Goal: Task Accomplishment & Management: Use online tool/utility

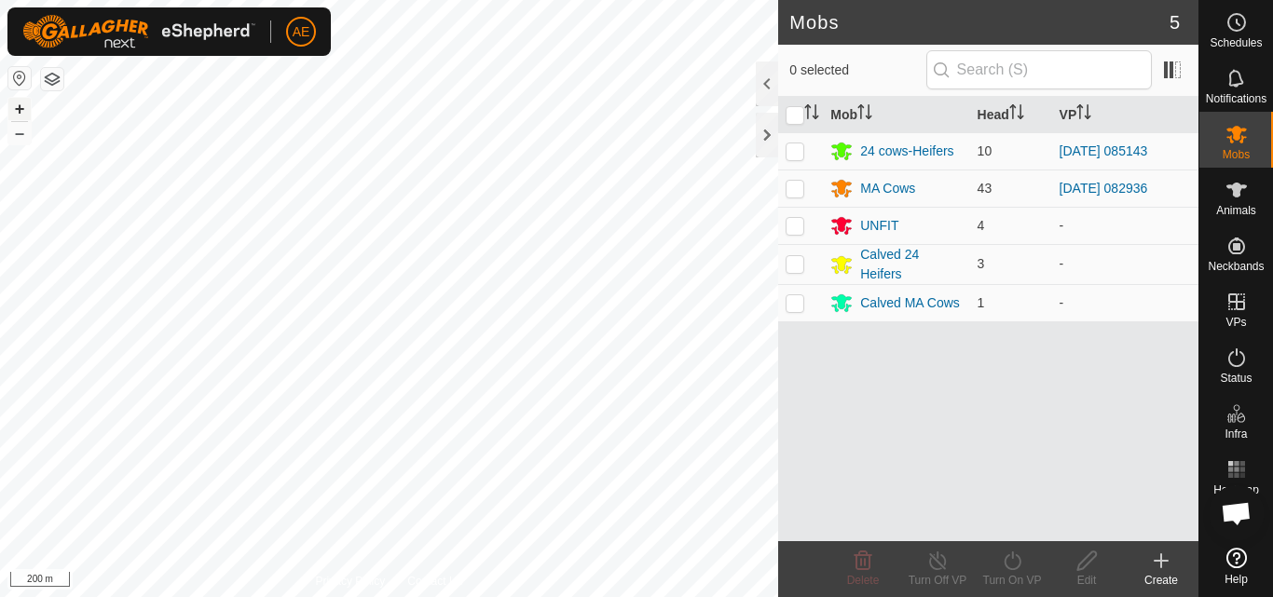
click at [20, 113] on button "+" at bounding box center [19, 109] width 22 height 22
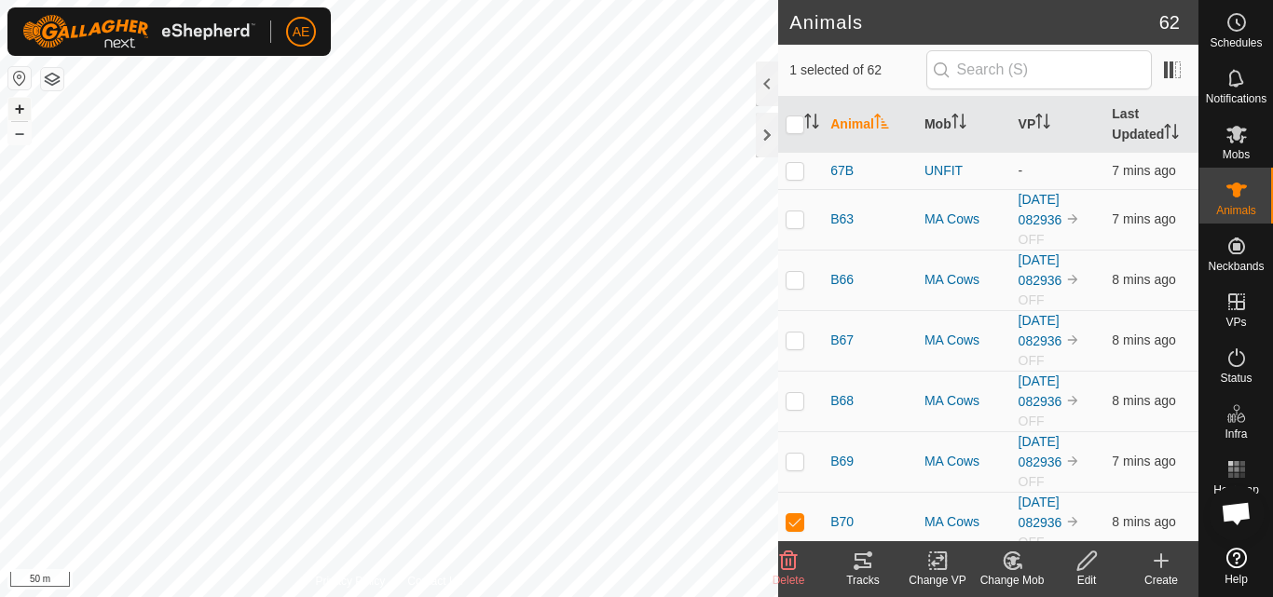
click at [18, 107] on button "+" at bounding box center [19, 109] width 22 height 22
click at [21, 104] on button "+" at bounding box center [19, 109] width 22 height 22
checkbox input "false"
checkbox input "true"
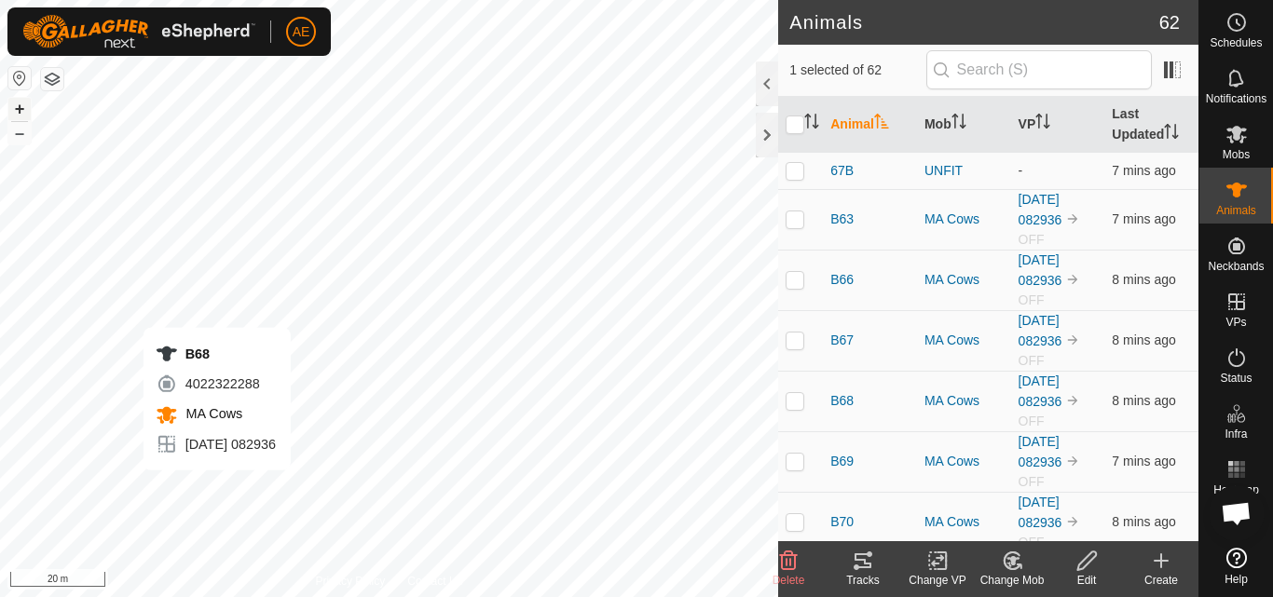
checkbox input "false"
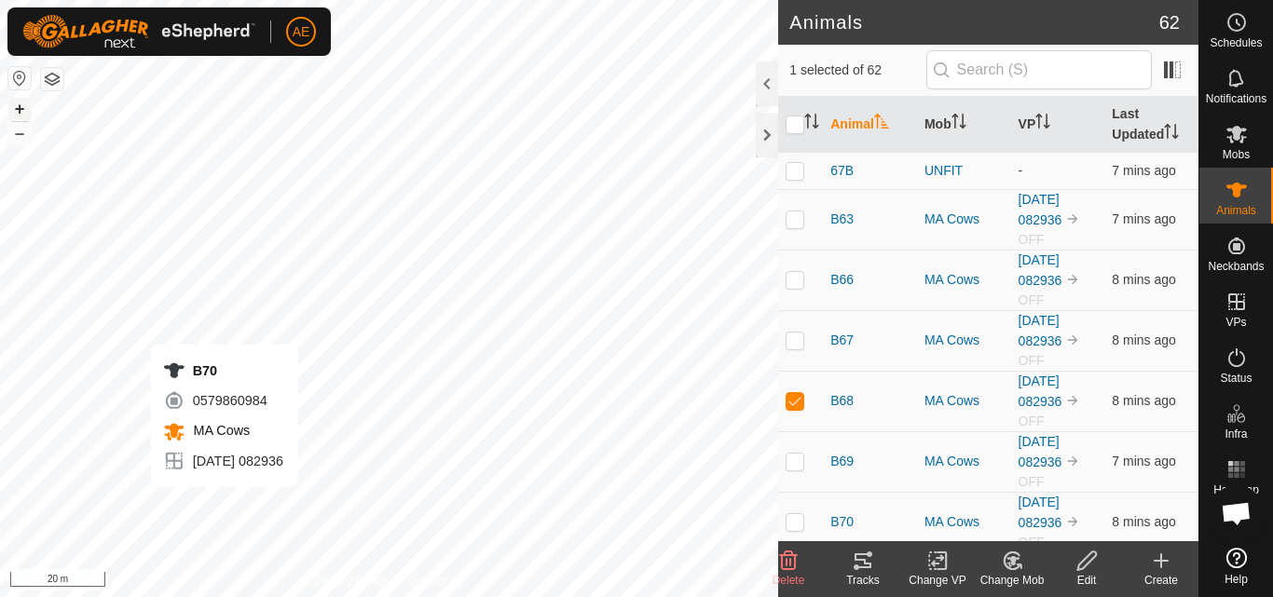
checkbox input "false"
checkbox input "true"
click at [24, 109] on button "+" at bounding box center [19, 109] width 22 height 22
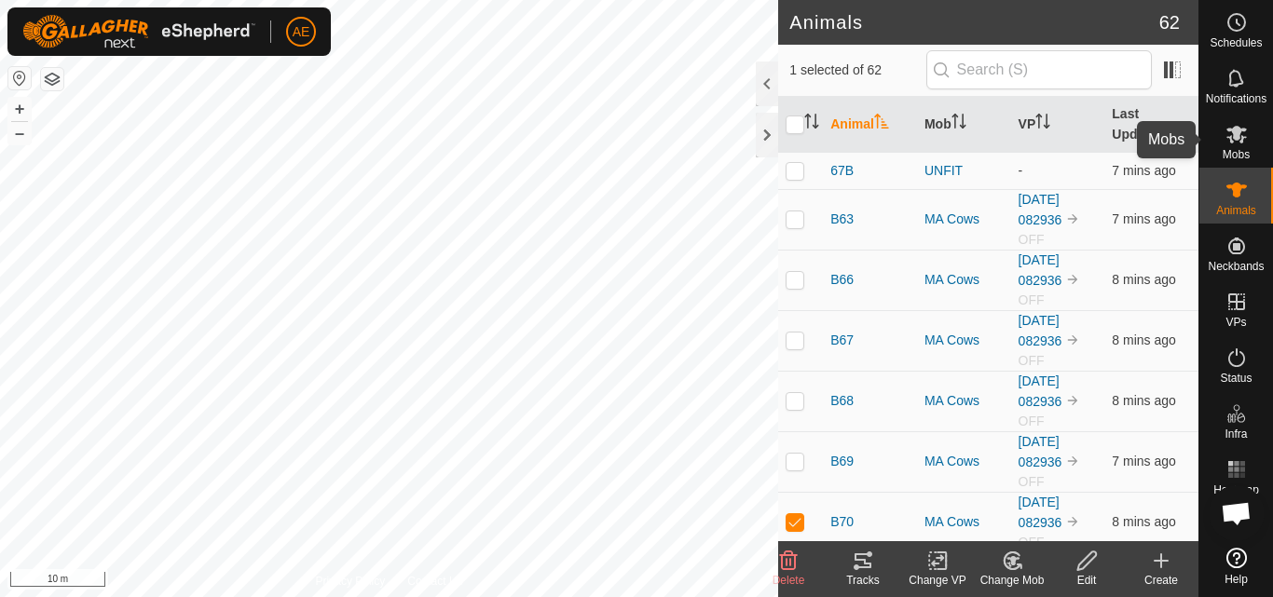
click at [1245, 145] on es-mob-svg-icon at bounding box center [1237, 134] width 34 height 30
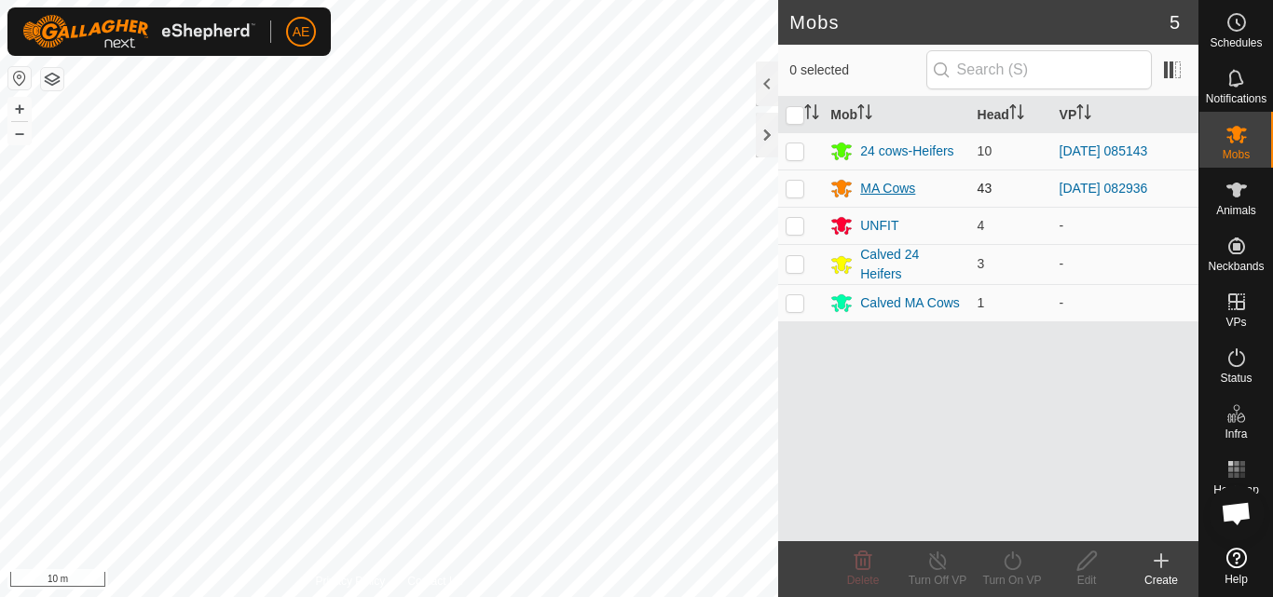
click at [890, 188] on div "MA Cows" at bounding box center [887, 189] width 55 height 20
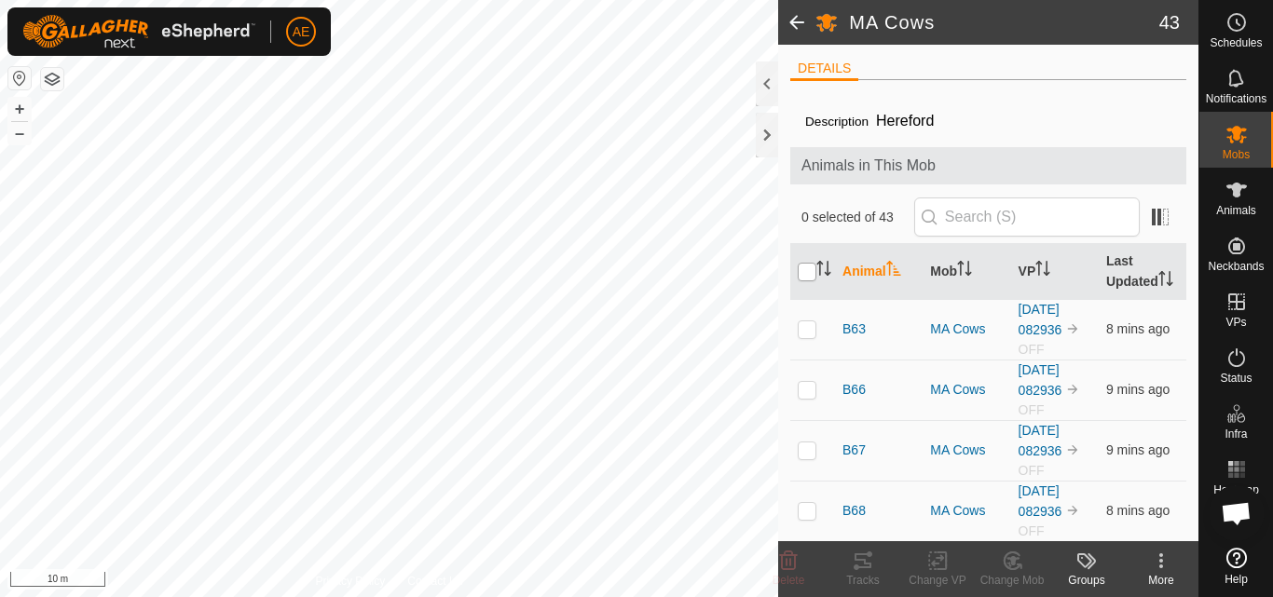
click at [802, 281] on input "checkbox" at bounding box center [807, 272] width 19 height 19
checkbox input "true"
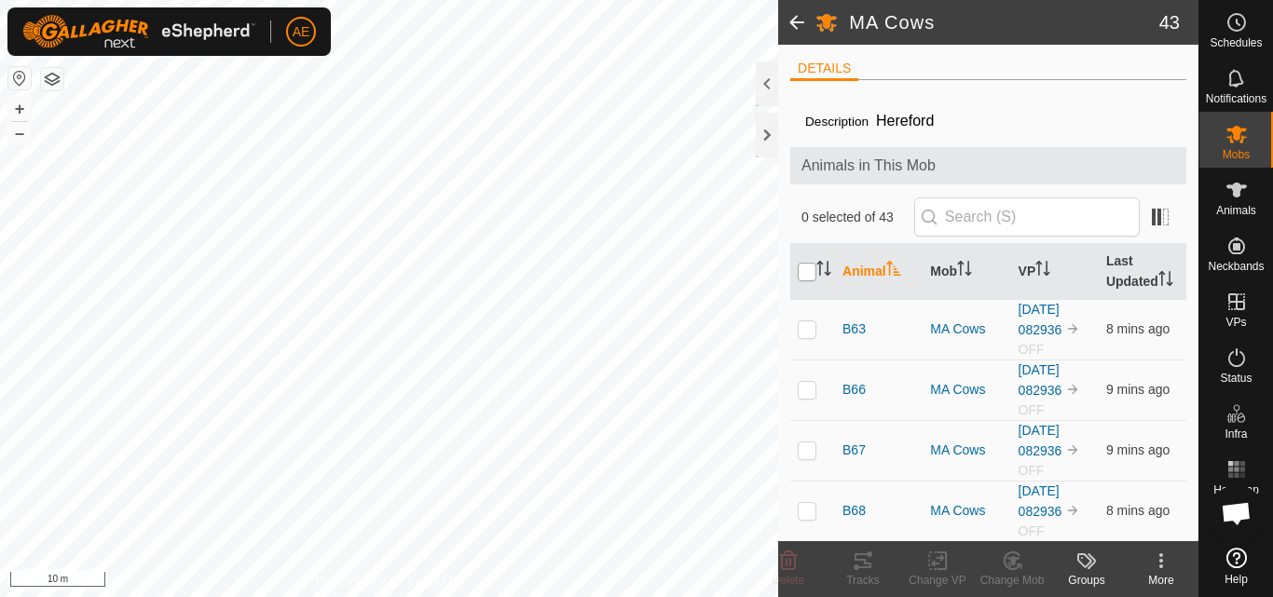
checkbox input "true"
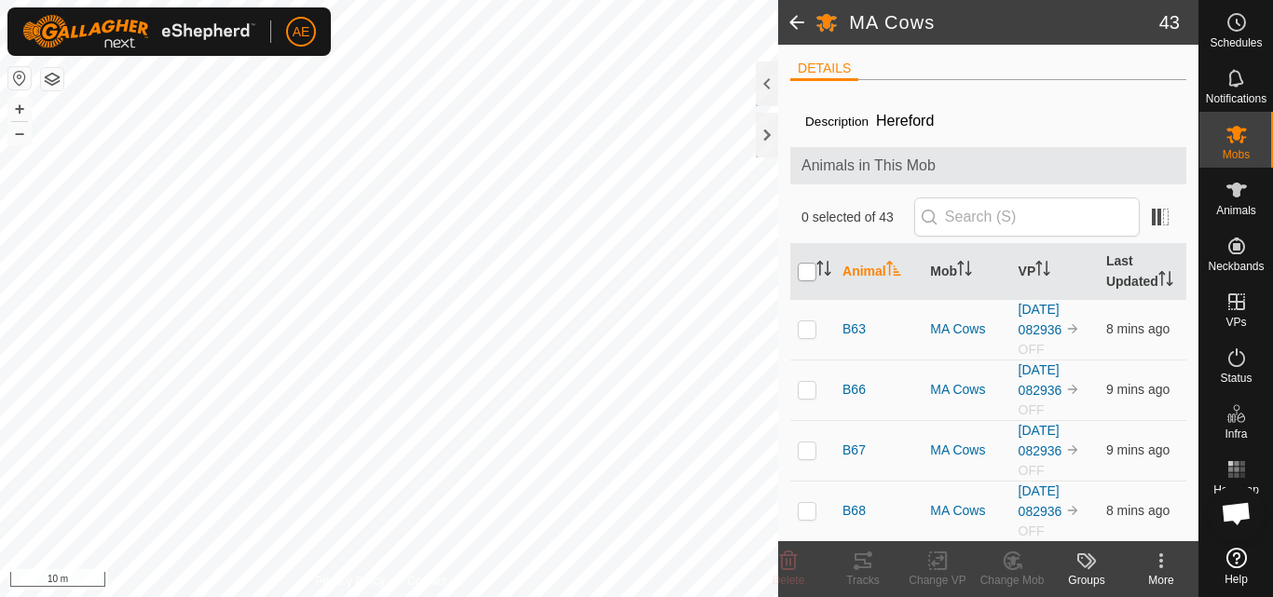
checkbox input "true"
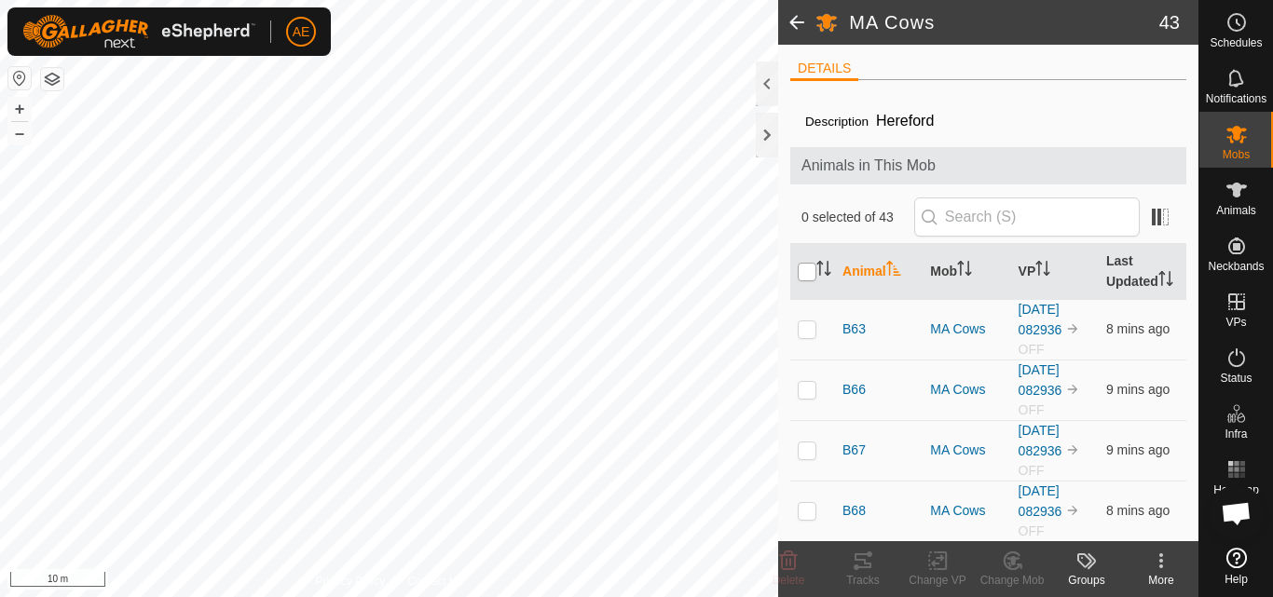
checkbox input "true"
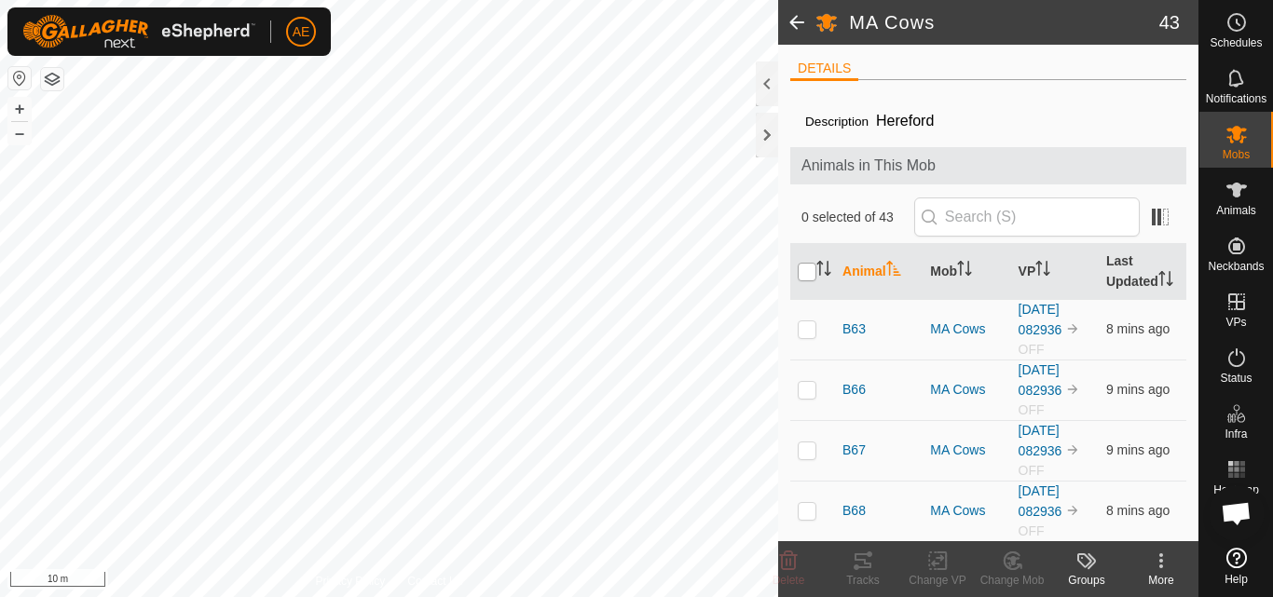
checkbox input "true"
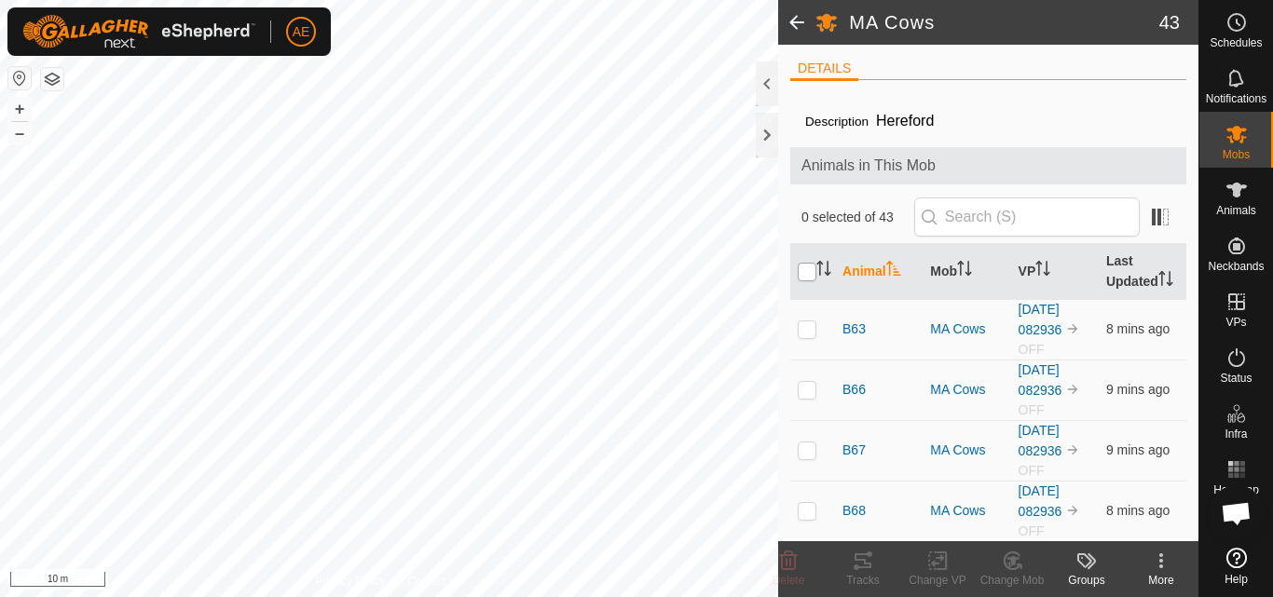
checkbox input "true"
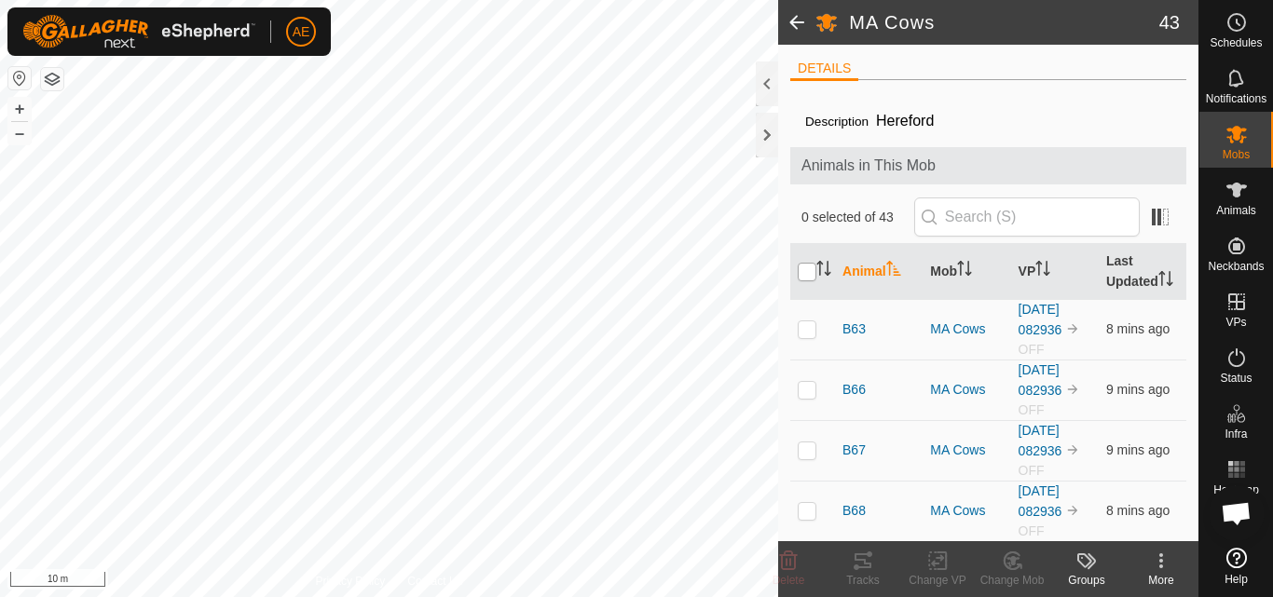
checkbox input "true"
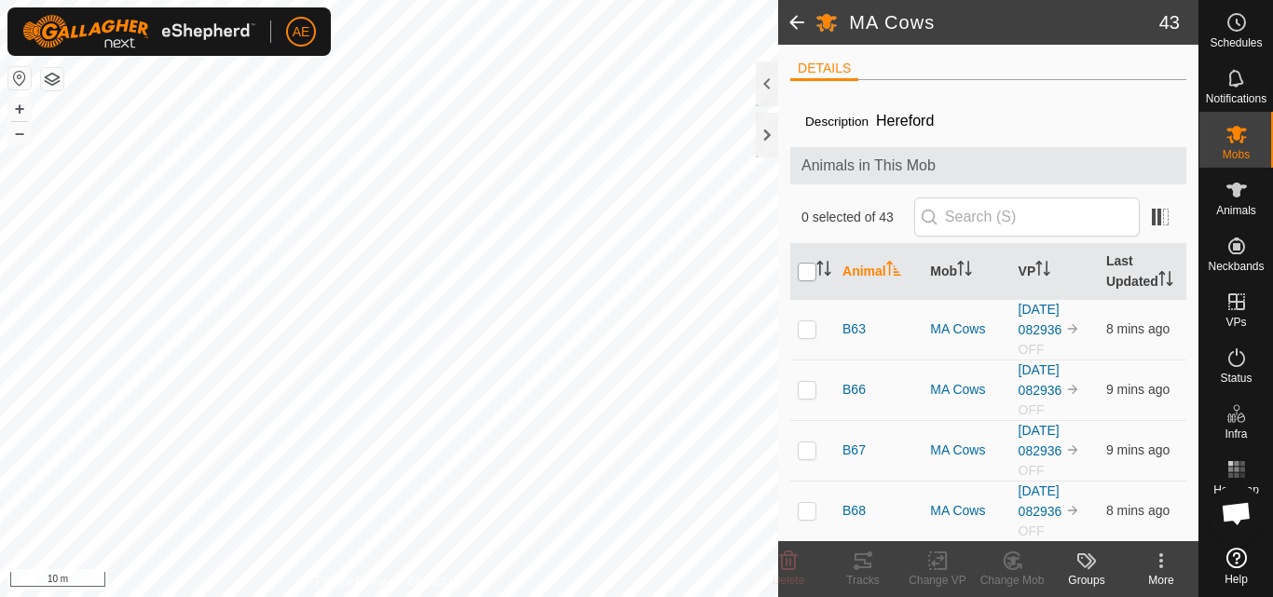
checkbox input "true"
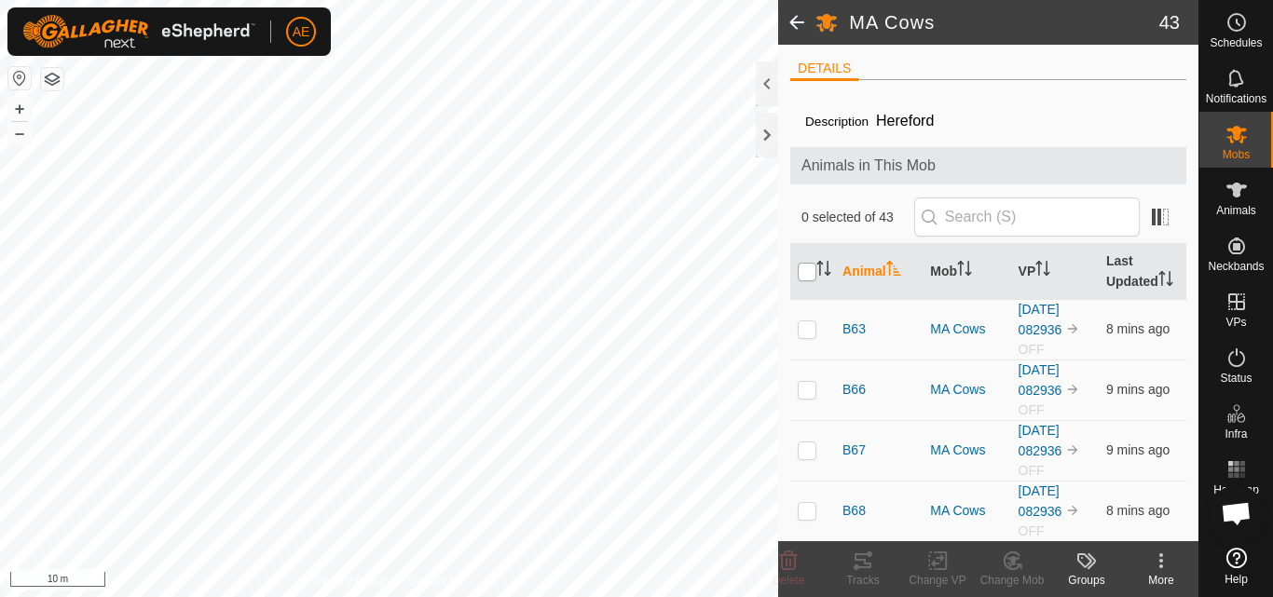
checkbox input "true"
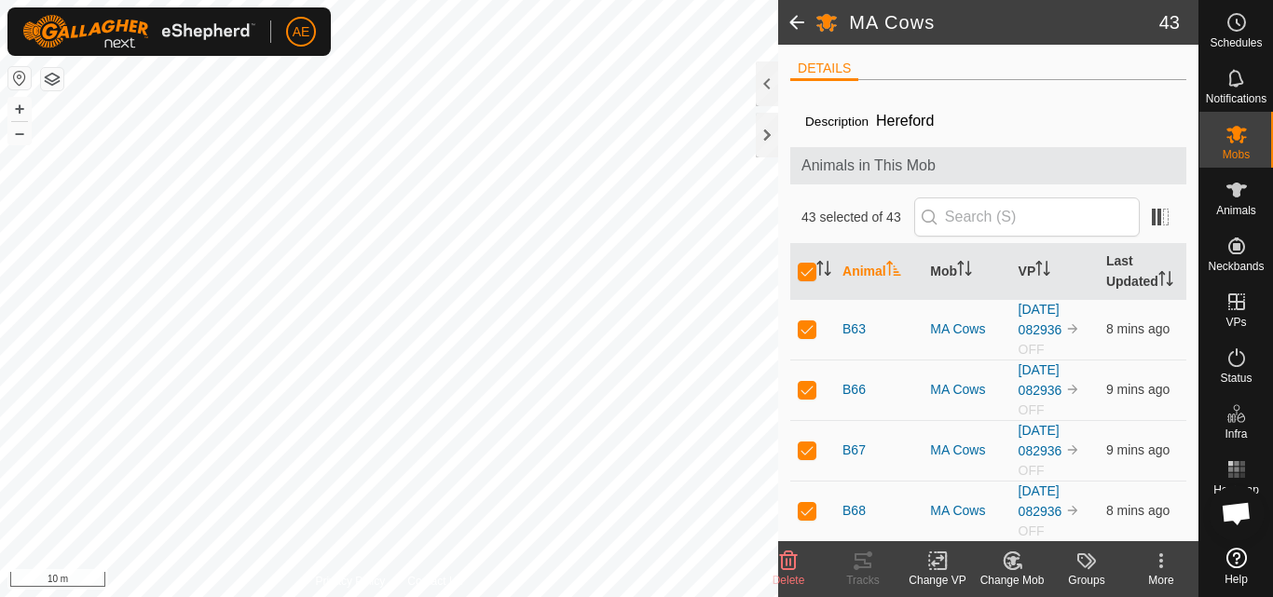
click at [939, 559] on icon at bounding box center [937, 561] width 13 height 12
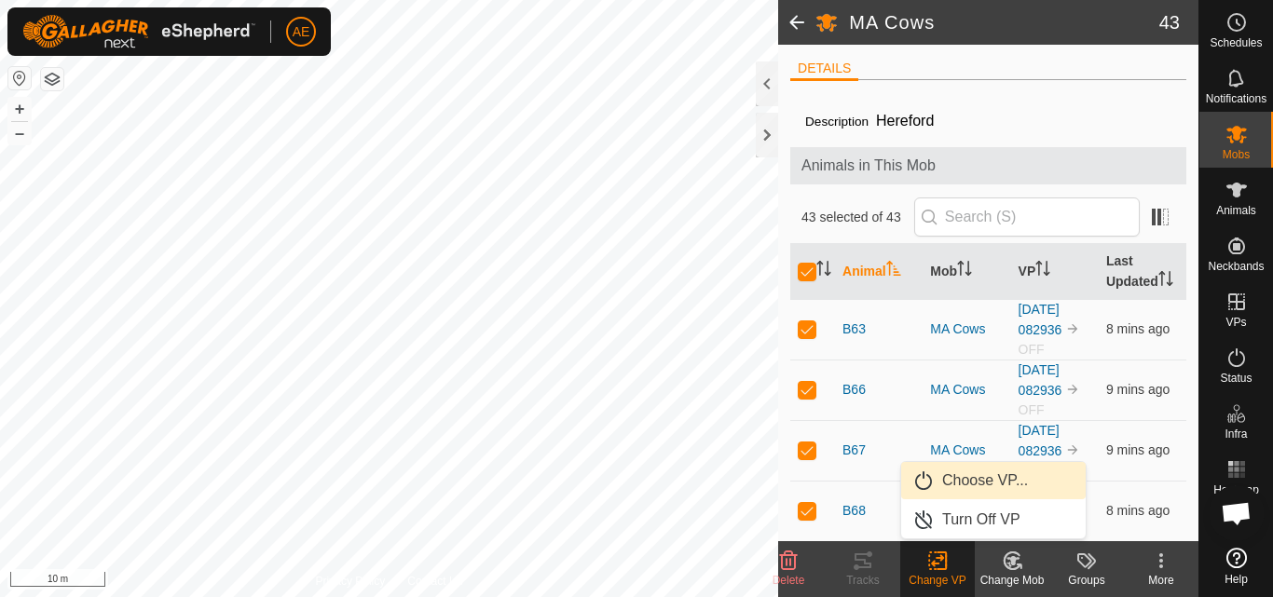
click at [964, 473] on link "Choose VP..." at bounding box center [993, 480] width 185 height 37
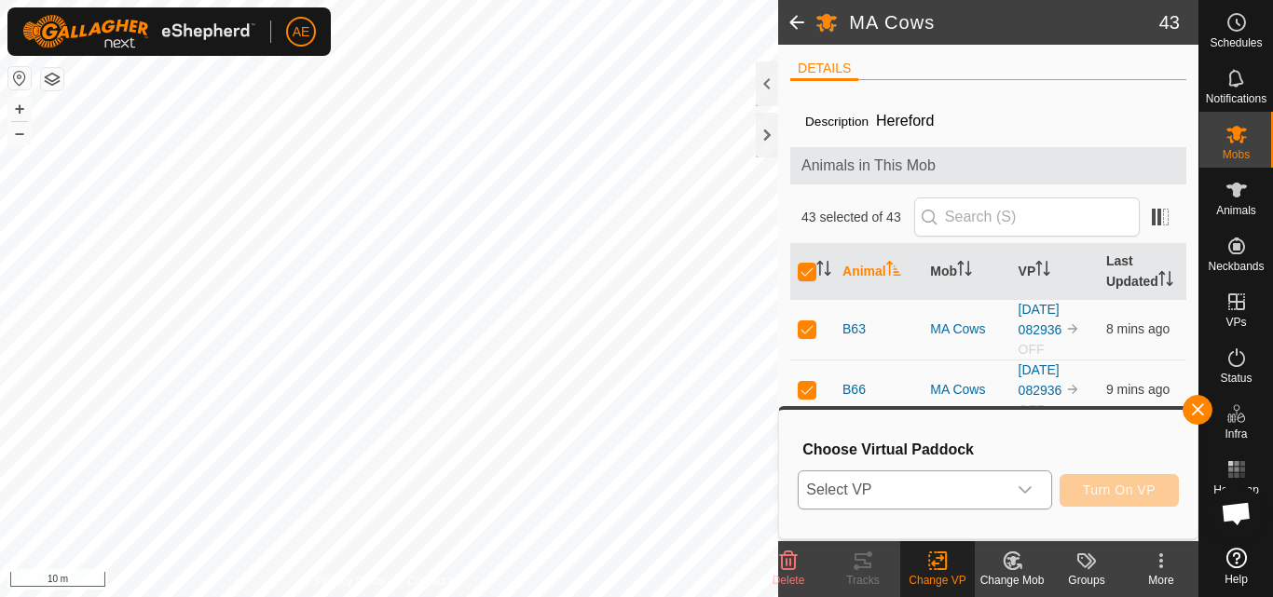
click at [1027, 490] on icon "dropdown trigger" at bounding box center [1025, 490] width 13 height 7
click at [1025, 490] on icon "dropdown trigger" at bounding box center [1025, 490] width 15 height 15
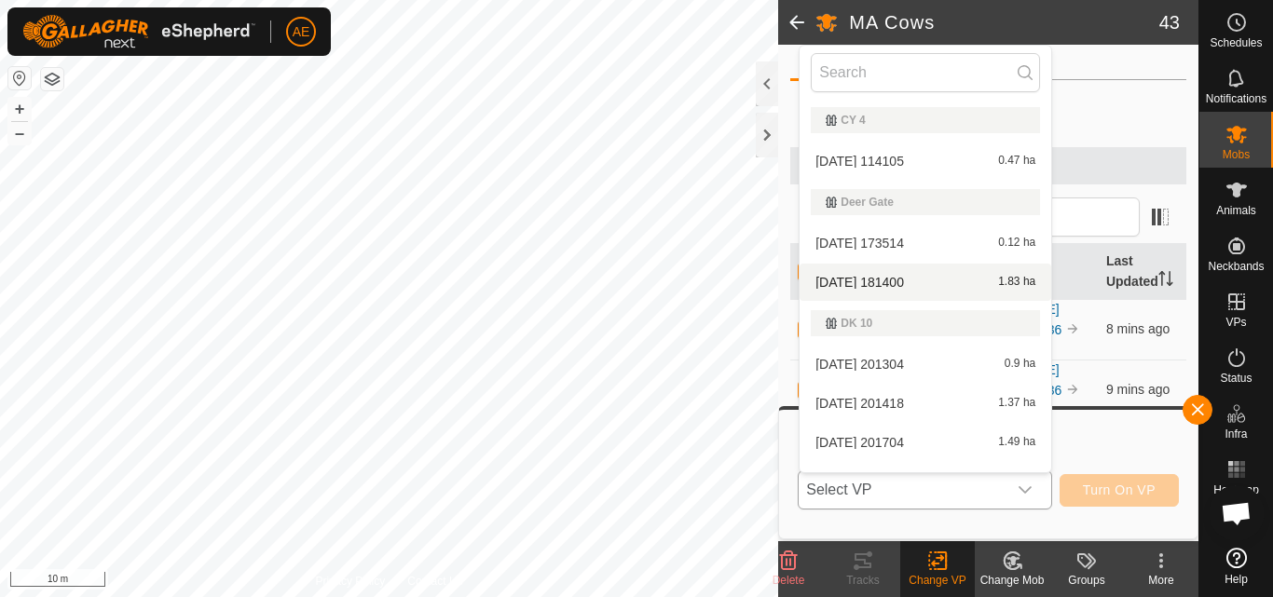
scroll to position [7, 0]
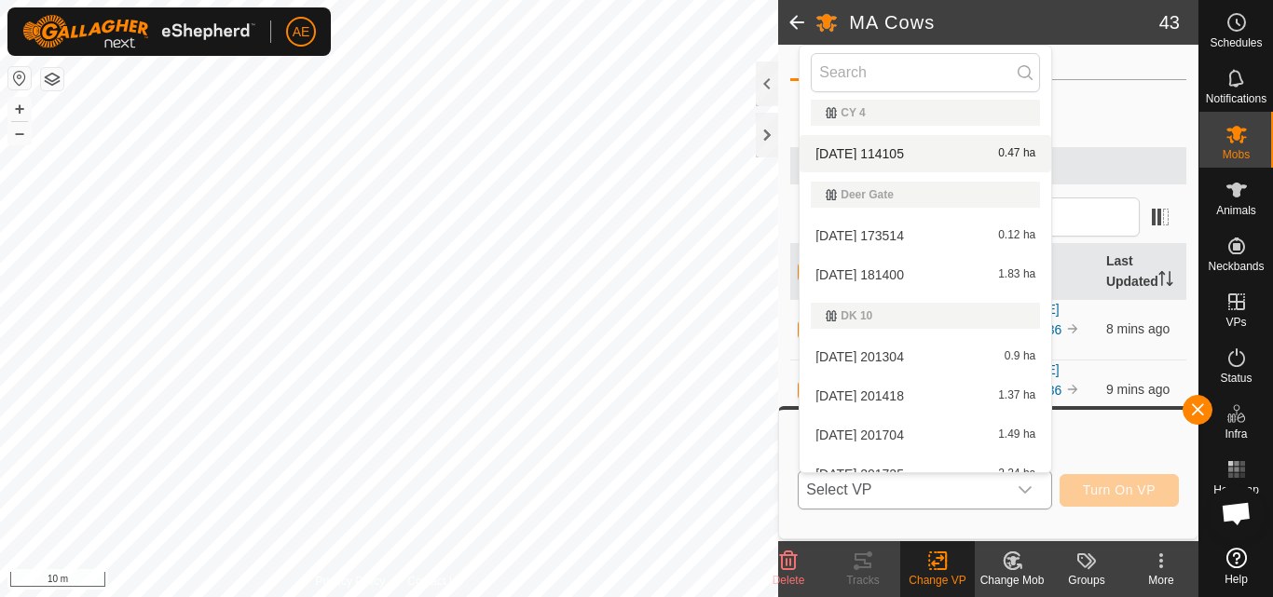
click at [909, 157] on li "[DATE] 114105 0.47 ha" at bounding box center [926, 153] width 252 height 37
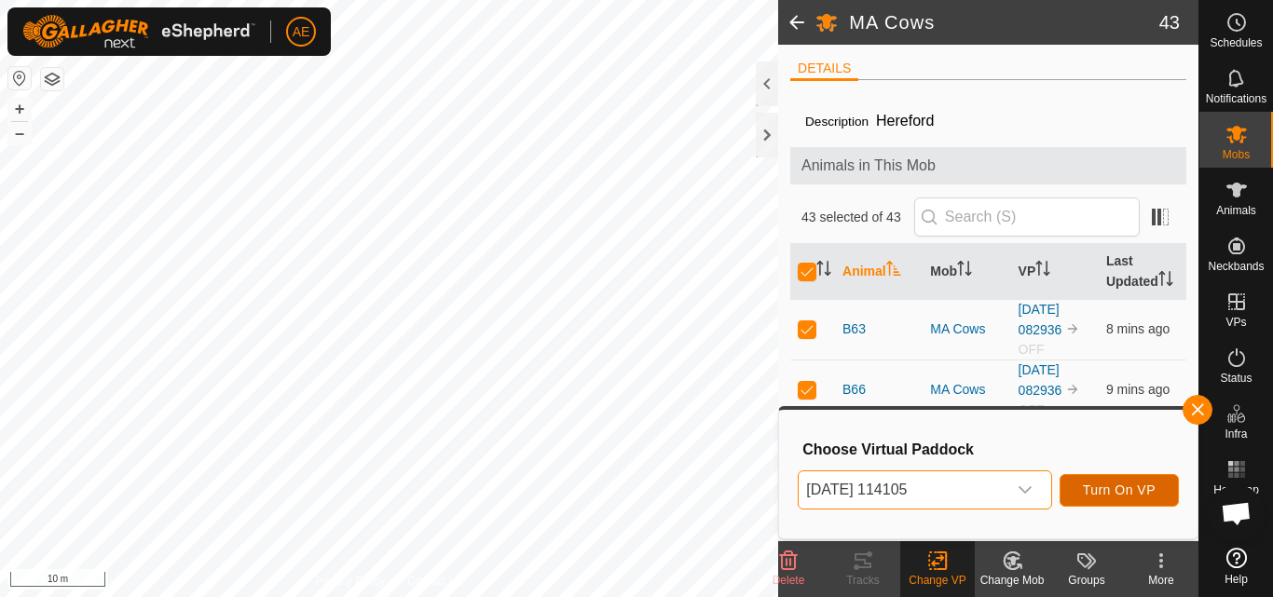
click at [1143, 494] on span "Turn On VP" at bounding box center [1119, 490] width 73 height 15
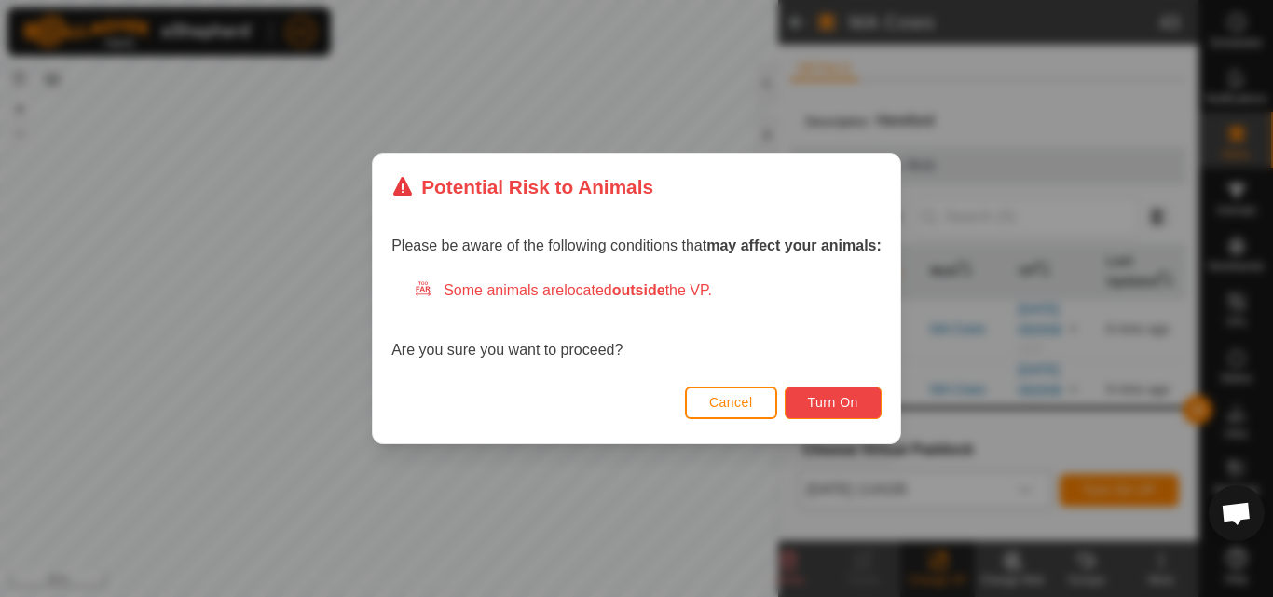
click at [832, 404] on span "Turn On" at bounding box center [833, 402] width 50 height 15
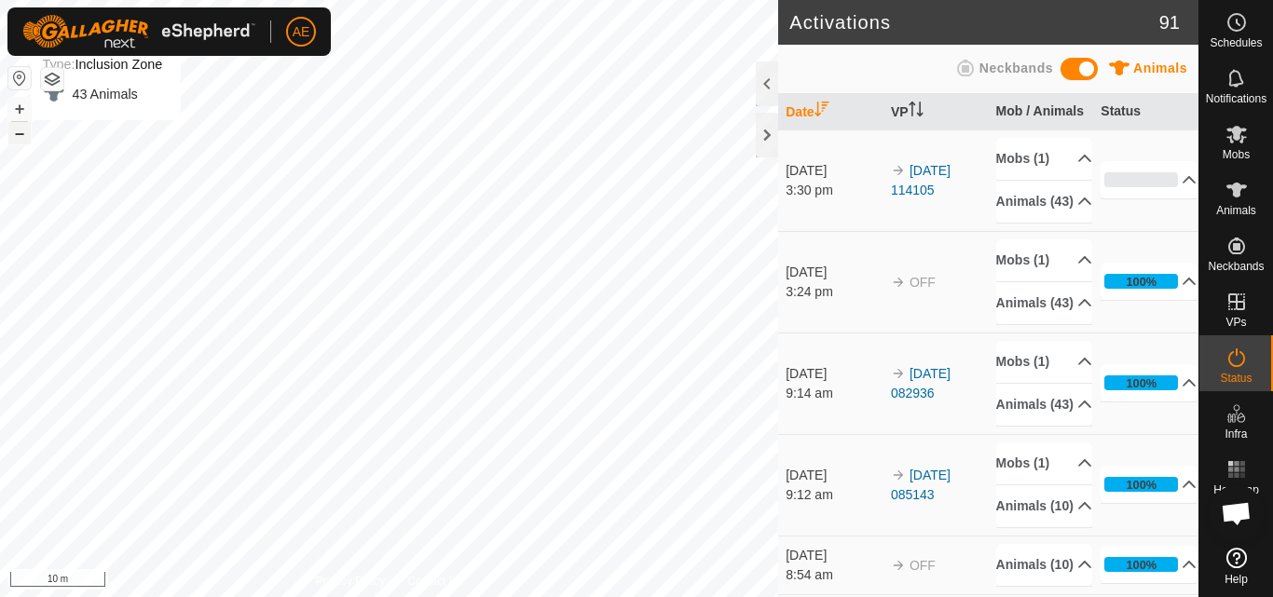
click at [23, 139] on button "–" at bounding box center [19, 133] width 22 height 22
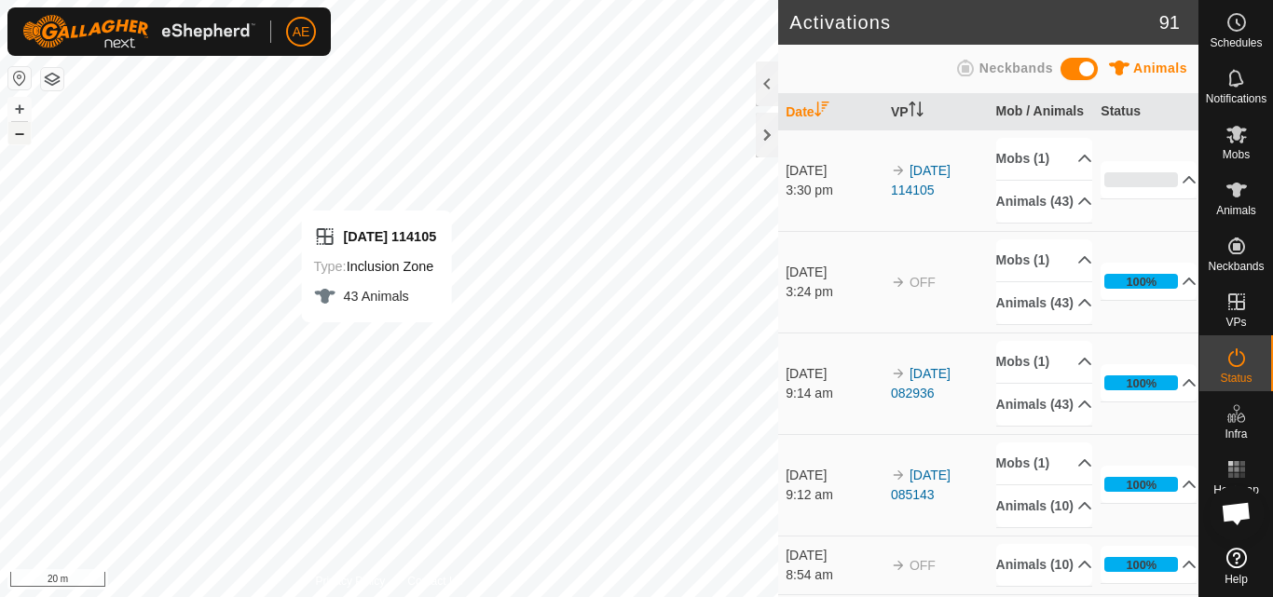
click at [363, 350] on div "[DATE] 114105 Type: Inclusion Zone 43 Animals + – ⇧ i 20 m" at bounding box center [389, 298] width 778 height 597
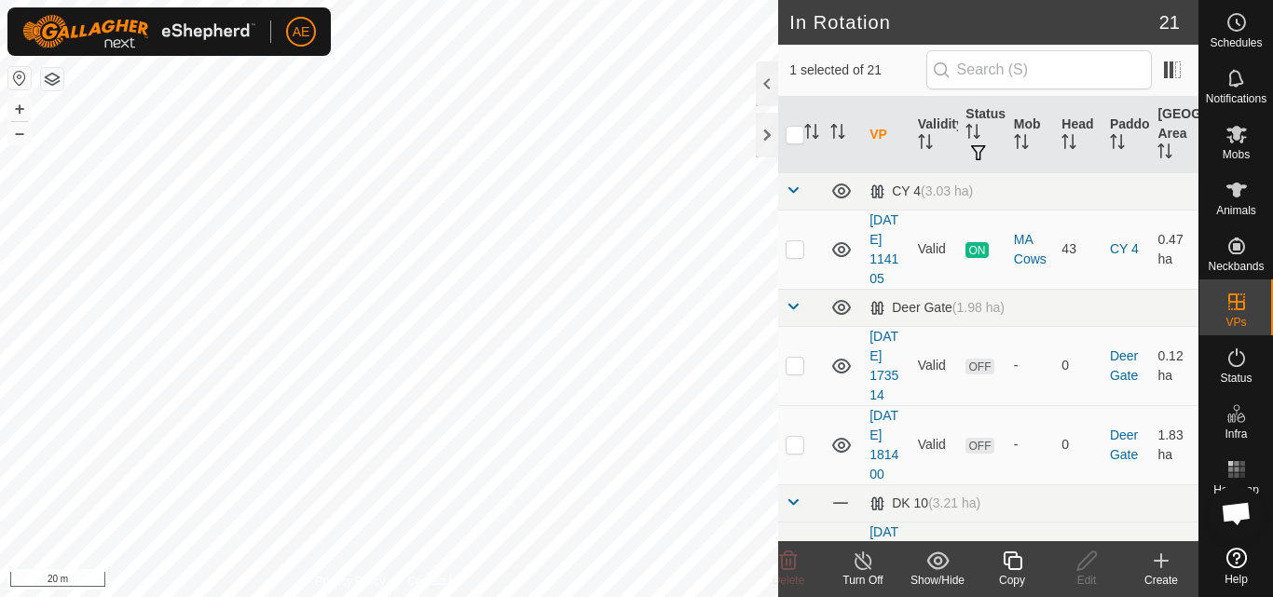
click at [860, 569] on icon at bounding box center [863, 561] width 17 height 19
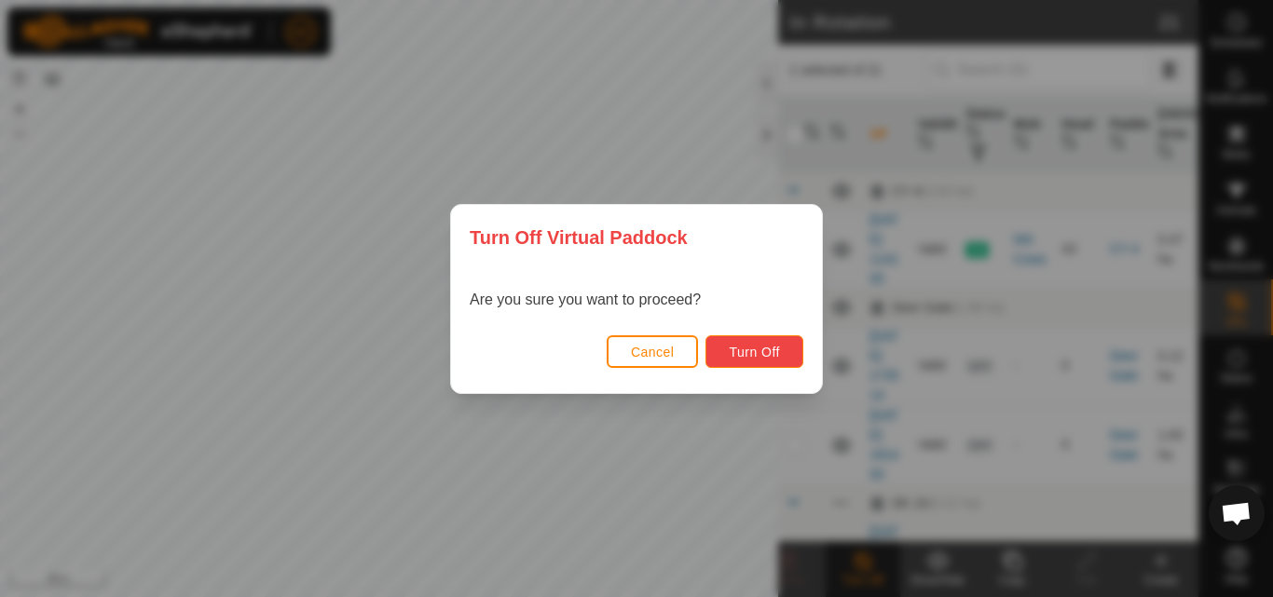
click at [775, 353] on span "Turn Off" at bounding box center [754, 352] width 51 height 15
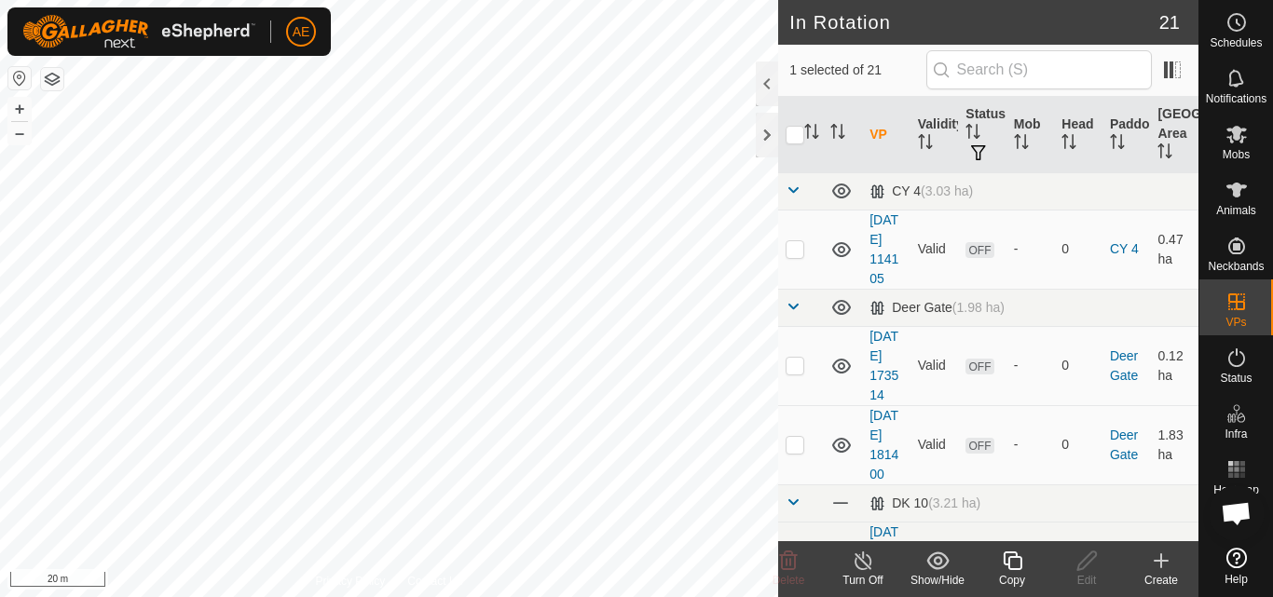
click at [865, 568] on icon at bounding box center [863, 561] width 23 height 22
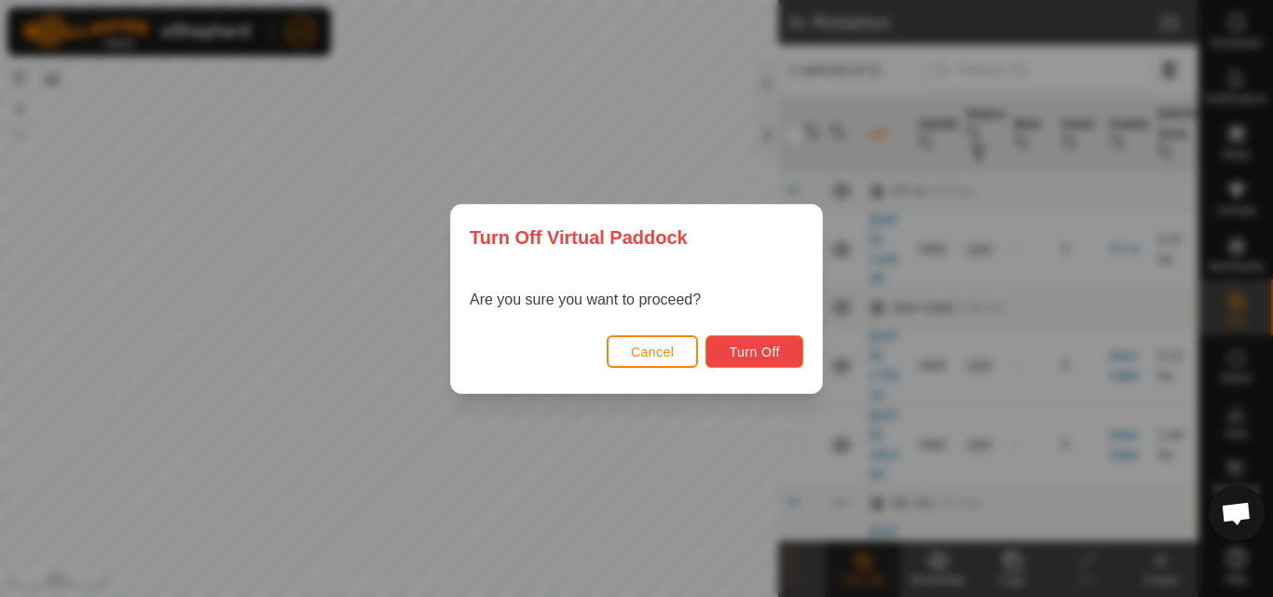
click at [765, 350] on span "Turn Off" at bounding box center [754, 352] width 51 height 15
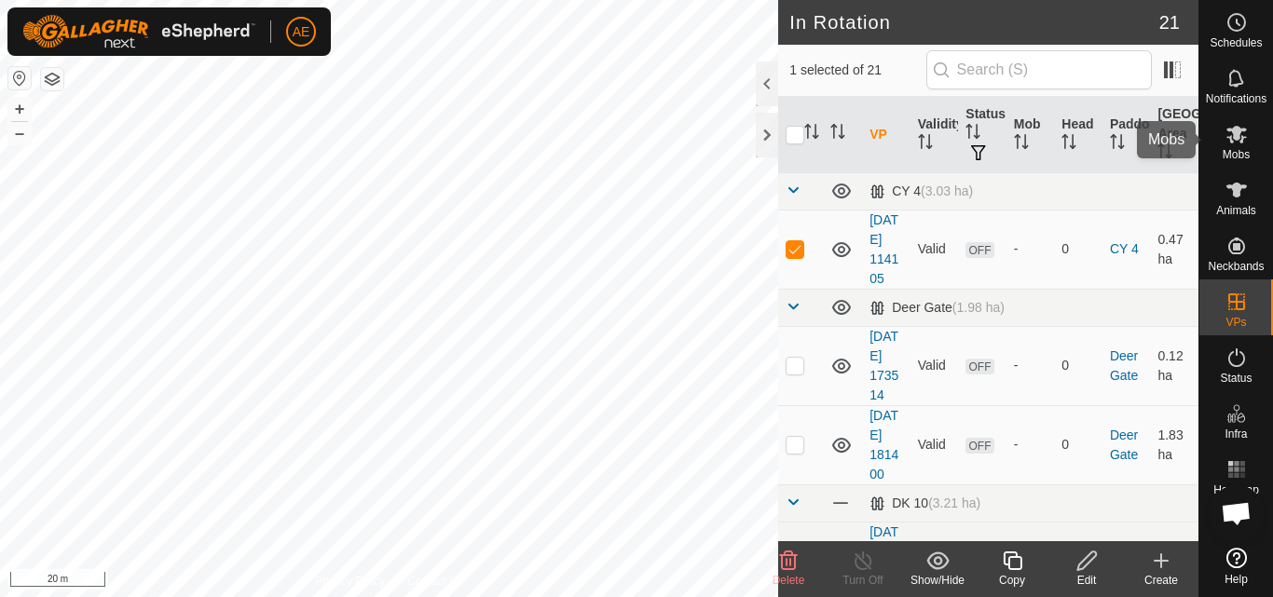
click at [1238, 145] on es-mob-svg-icon at bounding box center [1237, 134] width 34 height 30
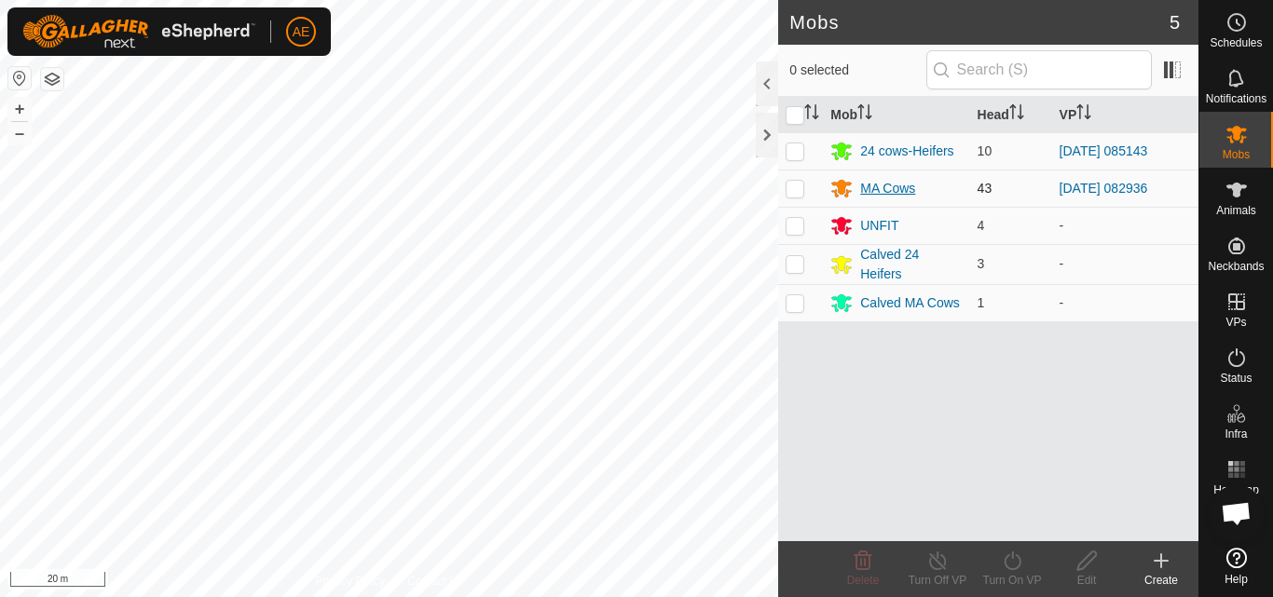
click at [889, 190] on div "MA Cows" at bounding box center [887, 189] width 55 height 20
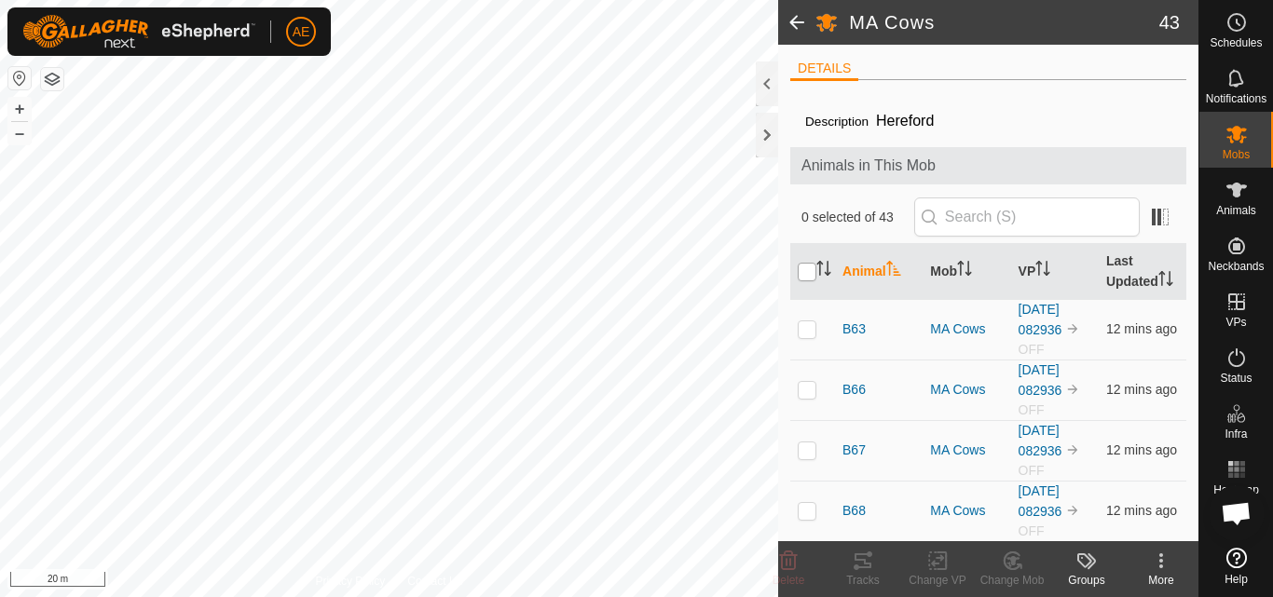
click at [809, 279] on input "checkbox" at bounding box center [807, 272] width 19 height 19
checkbox input "true"
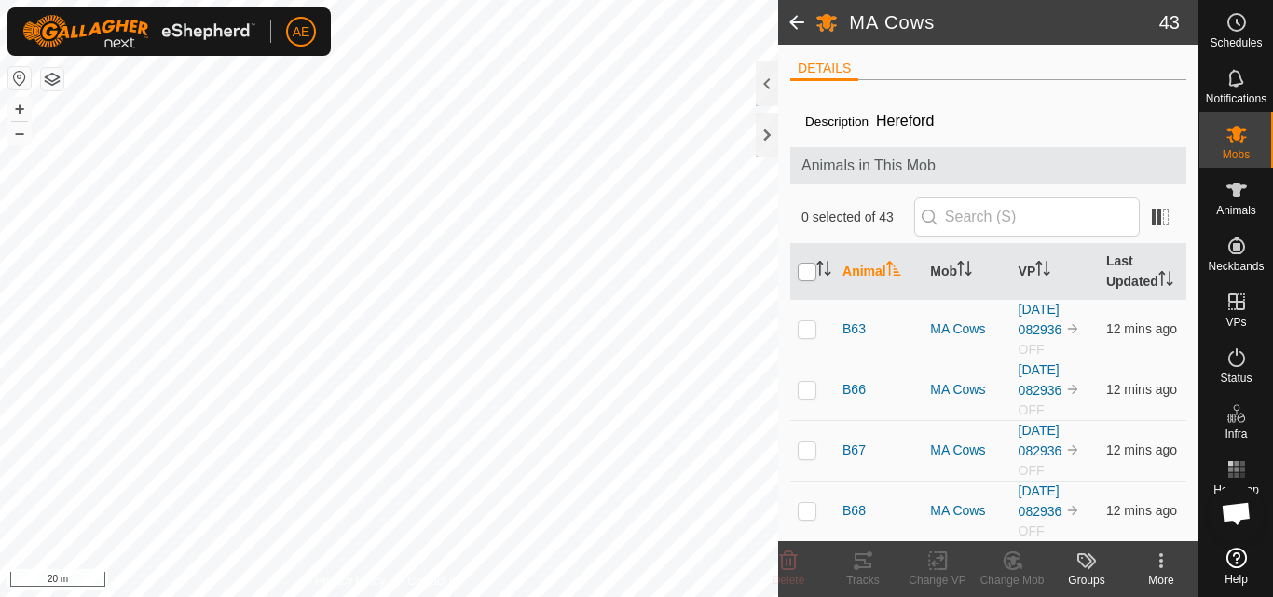
checkbox input "true"
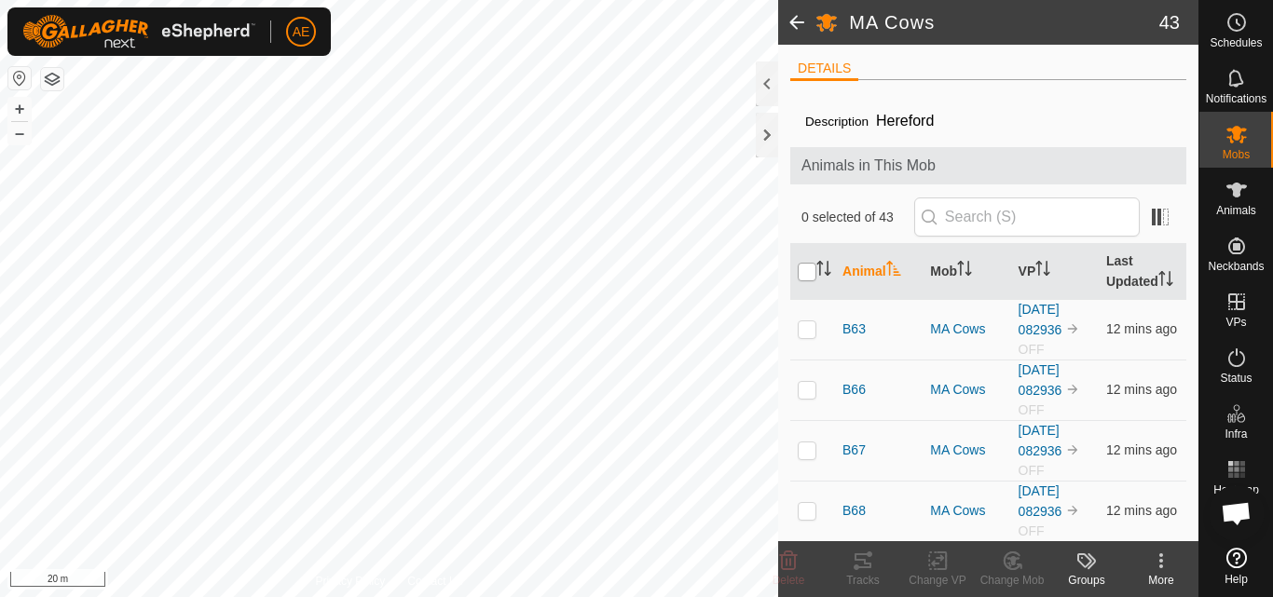
checkbox input "true"
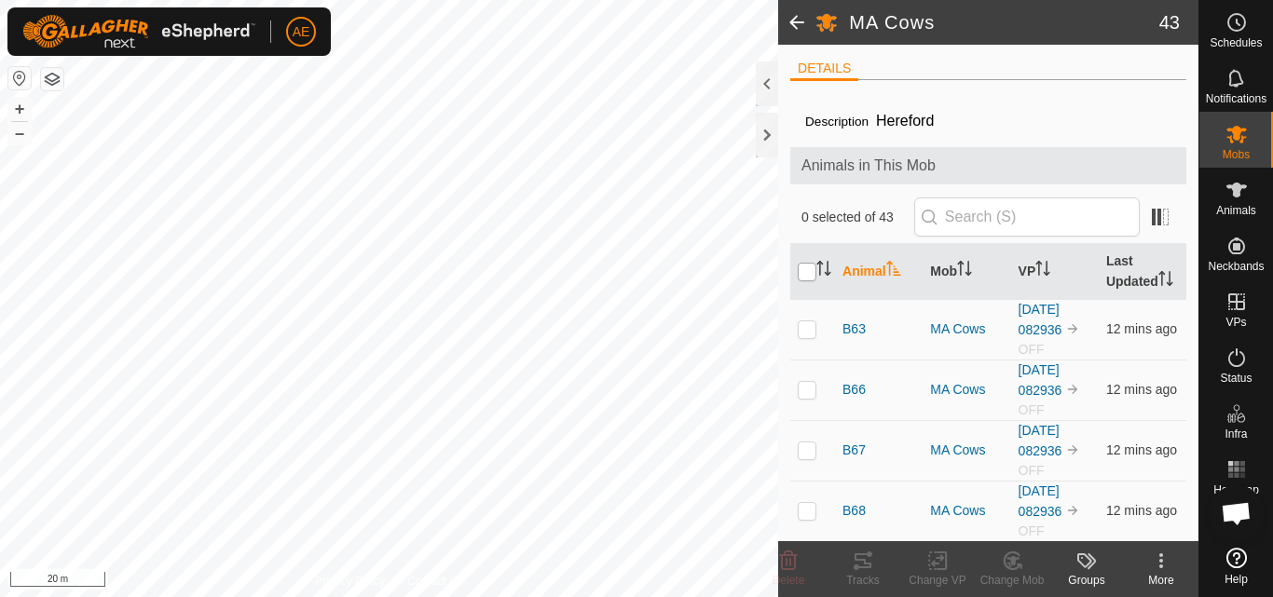
checkbox input "true"
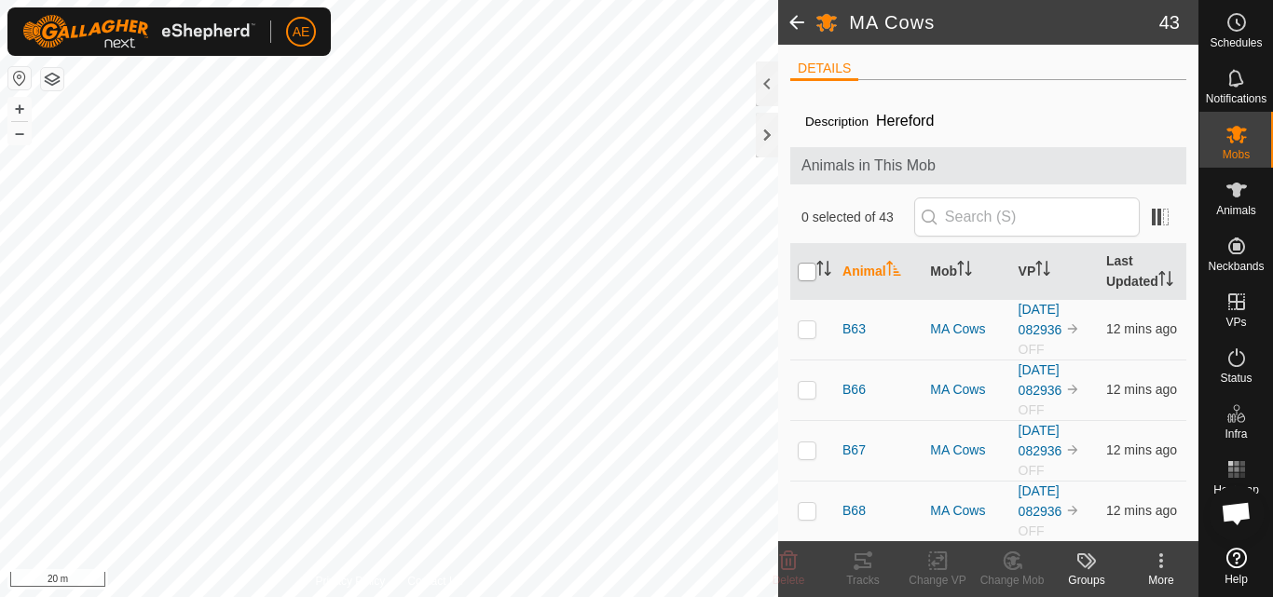
checkbox input "true"
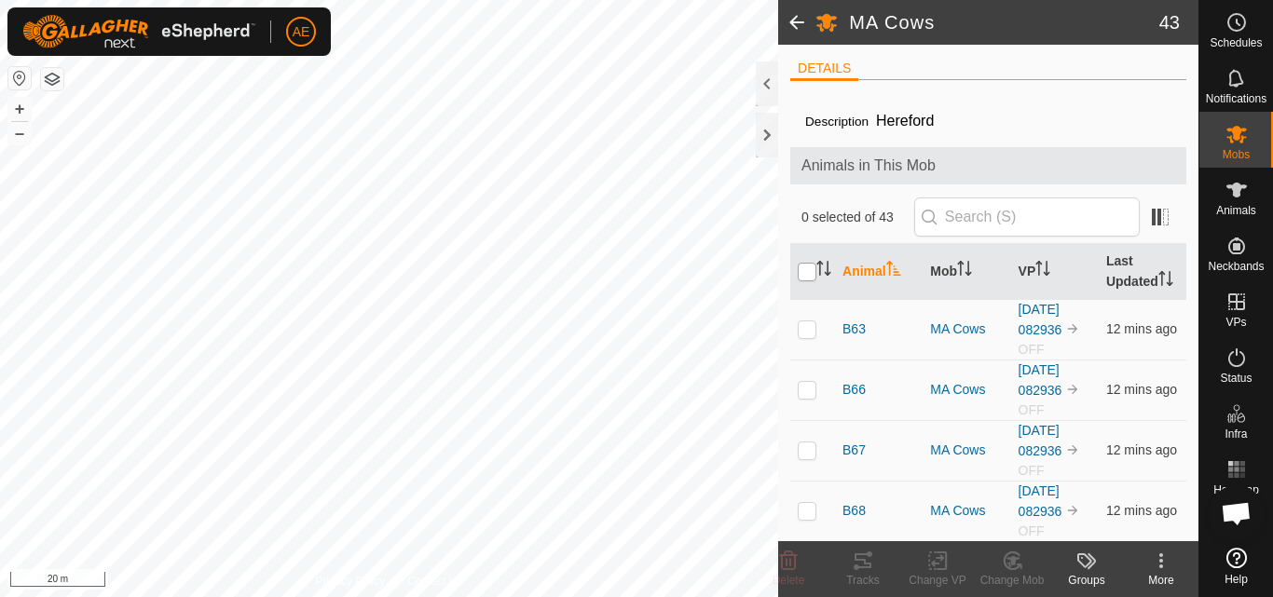
checkbox input "true"
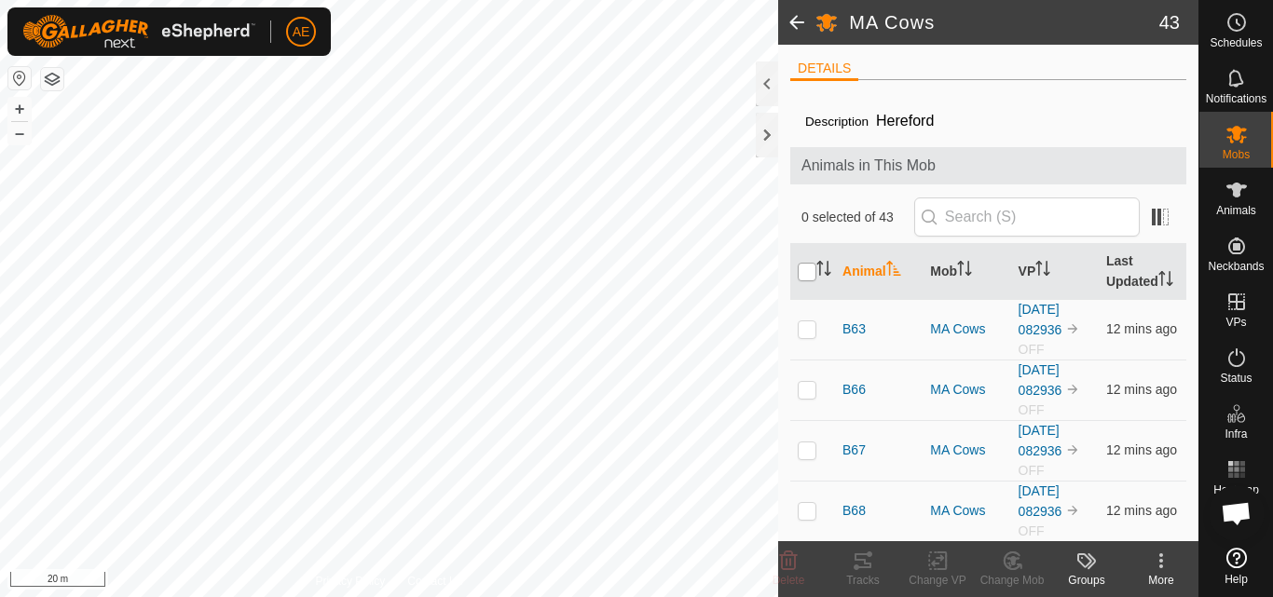
checkbox input "true"
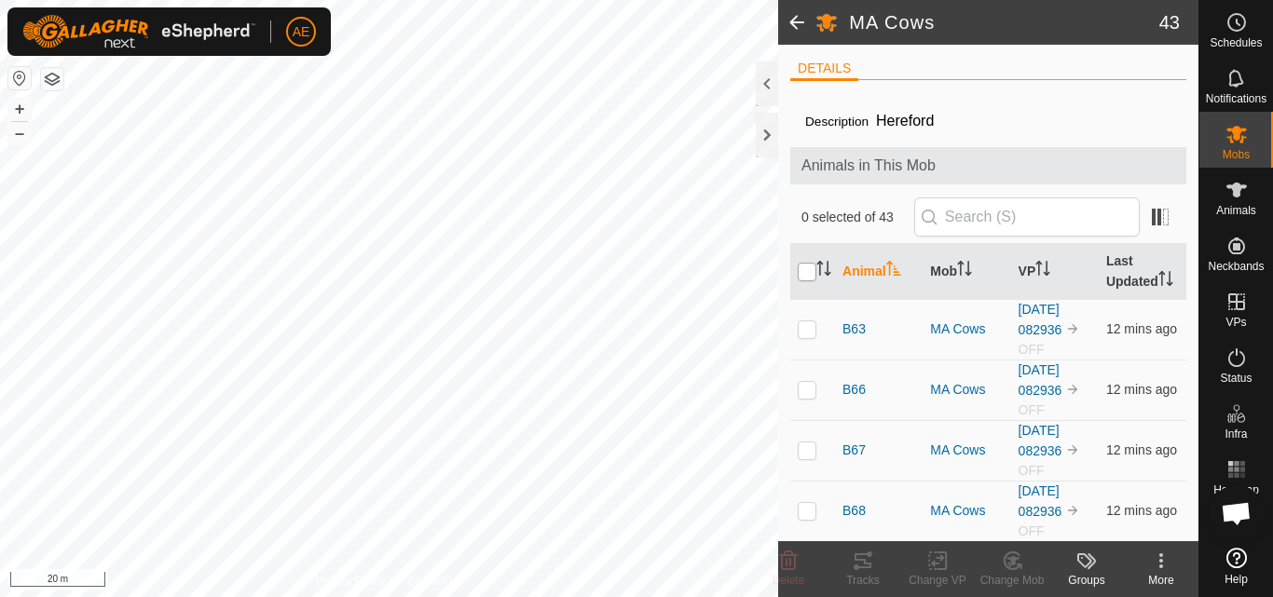
checkbox input "true"
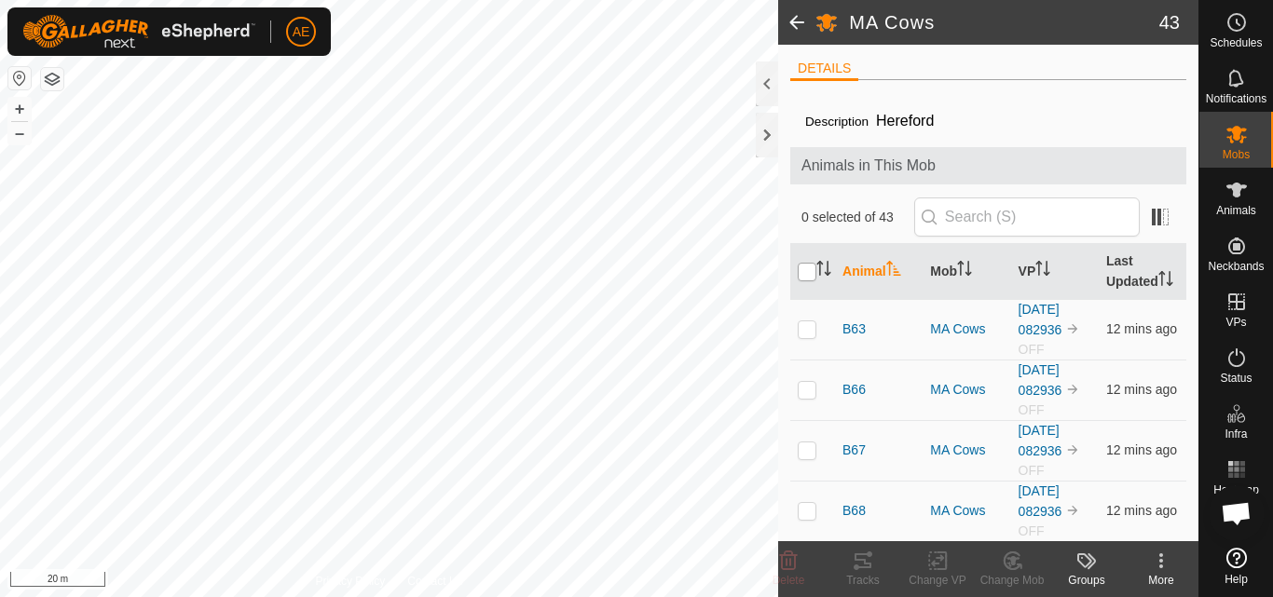
checkbox input "true"
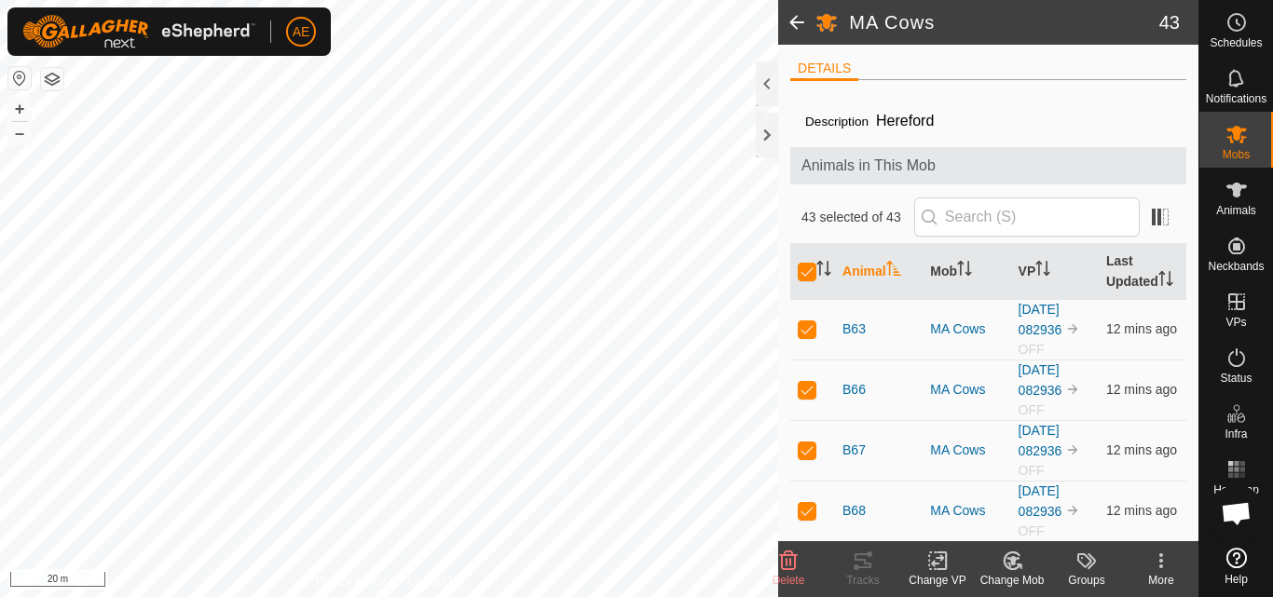
click at [943, 567] on icon at bounding box center [937, 561] width 23 height 22
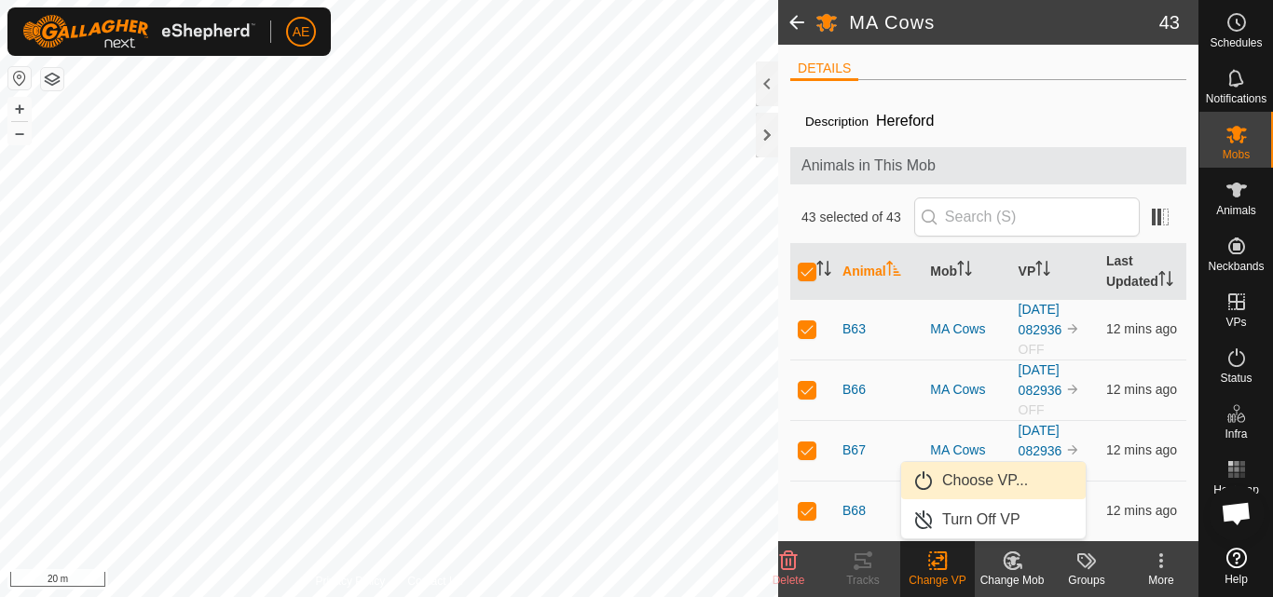
click at [962, 480] on link "Choose VP..." at bounding box center [993, 480] width 185 height 37
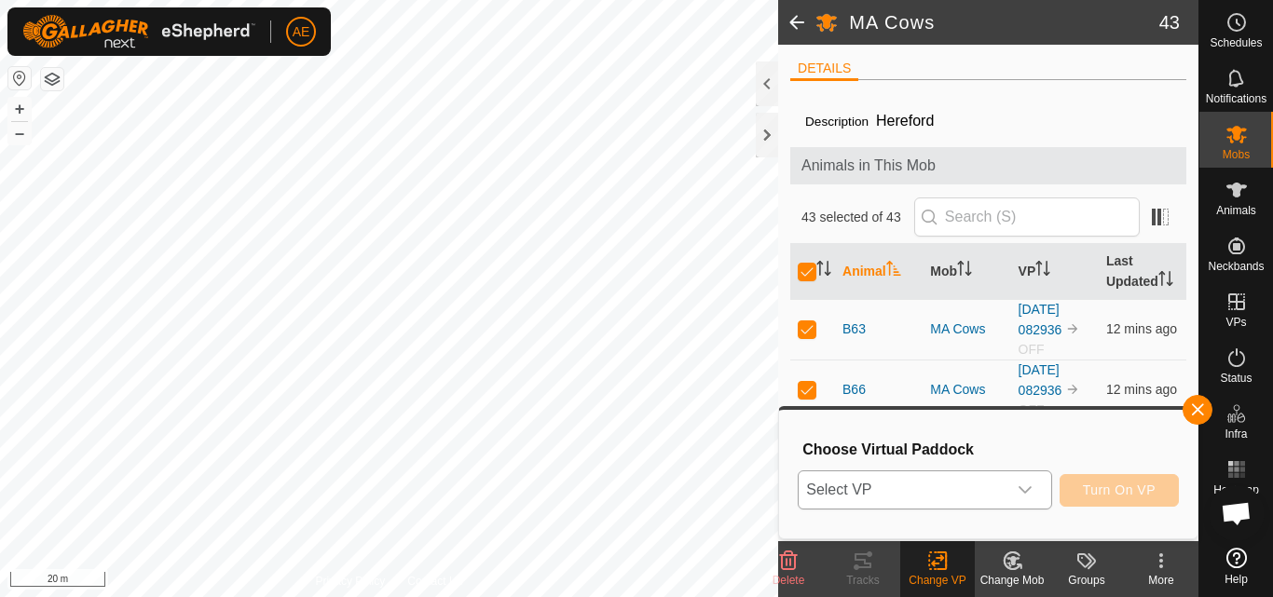
click at [1021, 493] on icon "dropdown trigger" at bounding box center [1025, 490] width 15 height 15
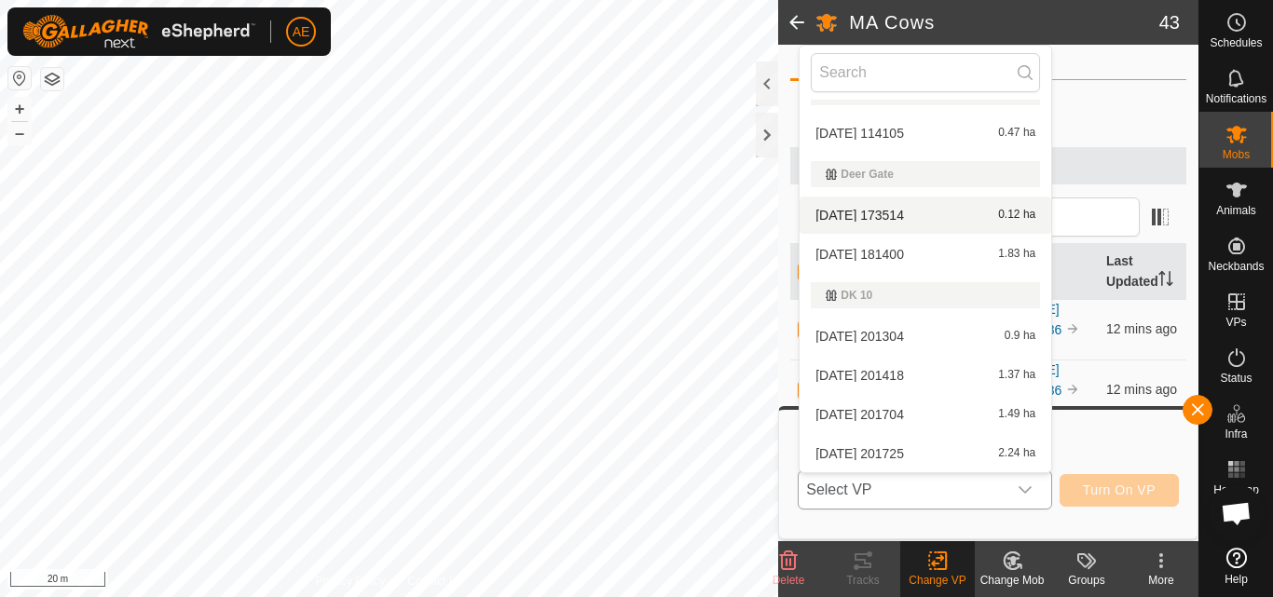
scroll to position [0, 0]
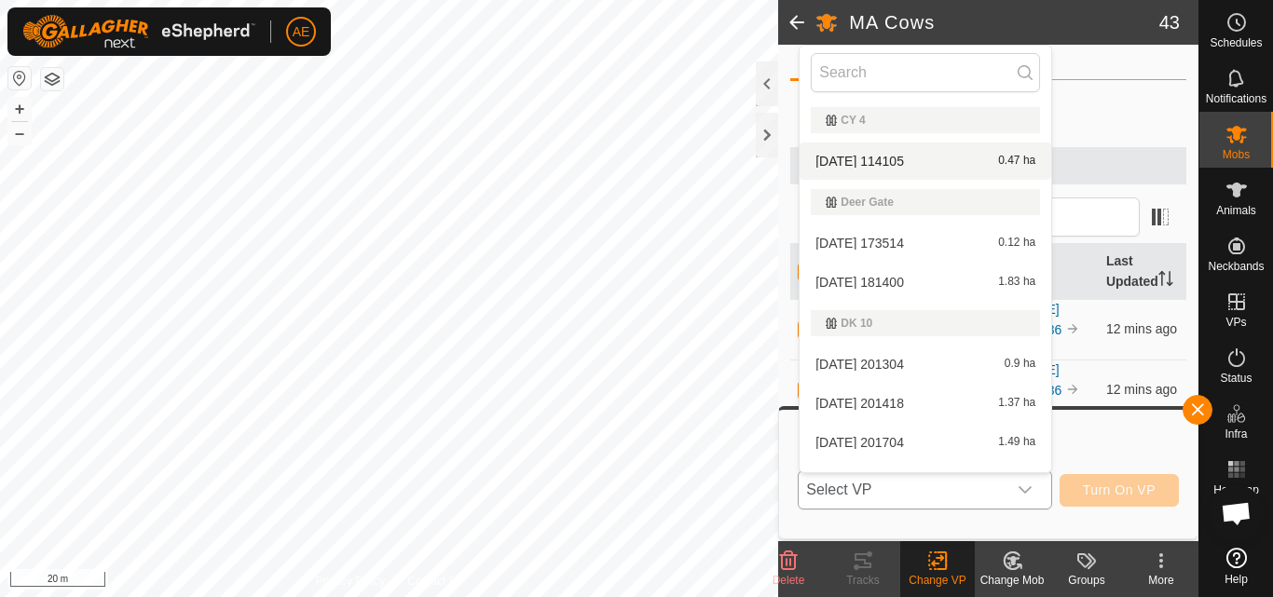
click at [899, 154] on div "[DATE] 114105 0.47 ha" at bounding box center [925, 161] width 229 height 22
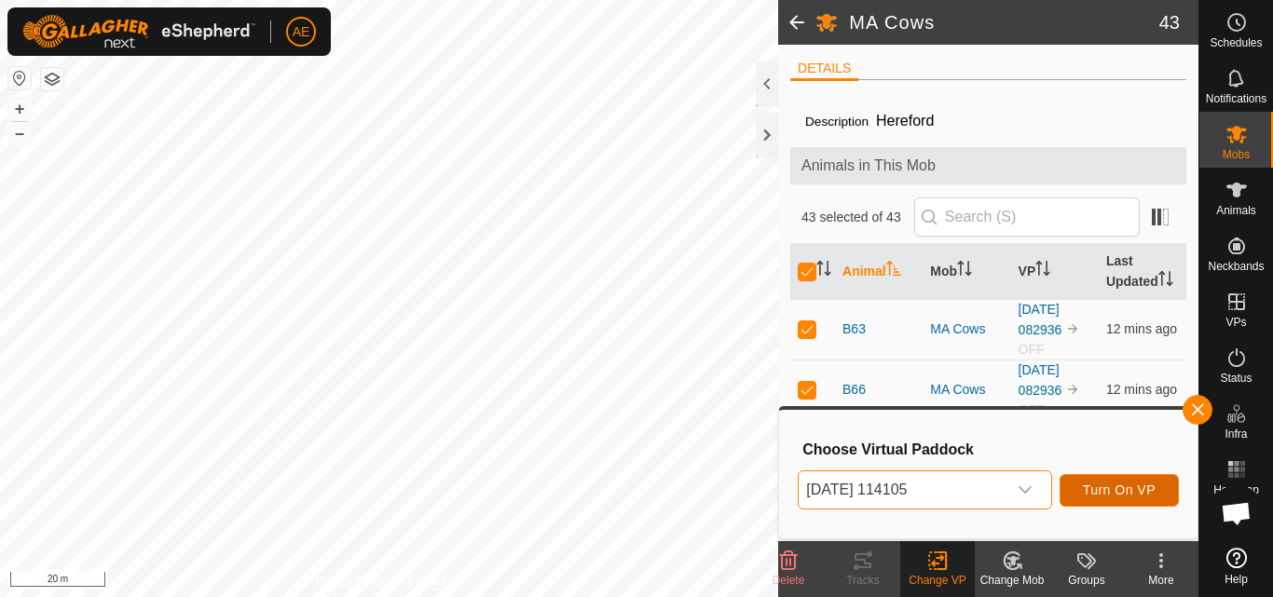
click at [1122, 500] on button "Turn On VP" at bounding box center [1119, 490] width 119 height 33
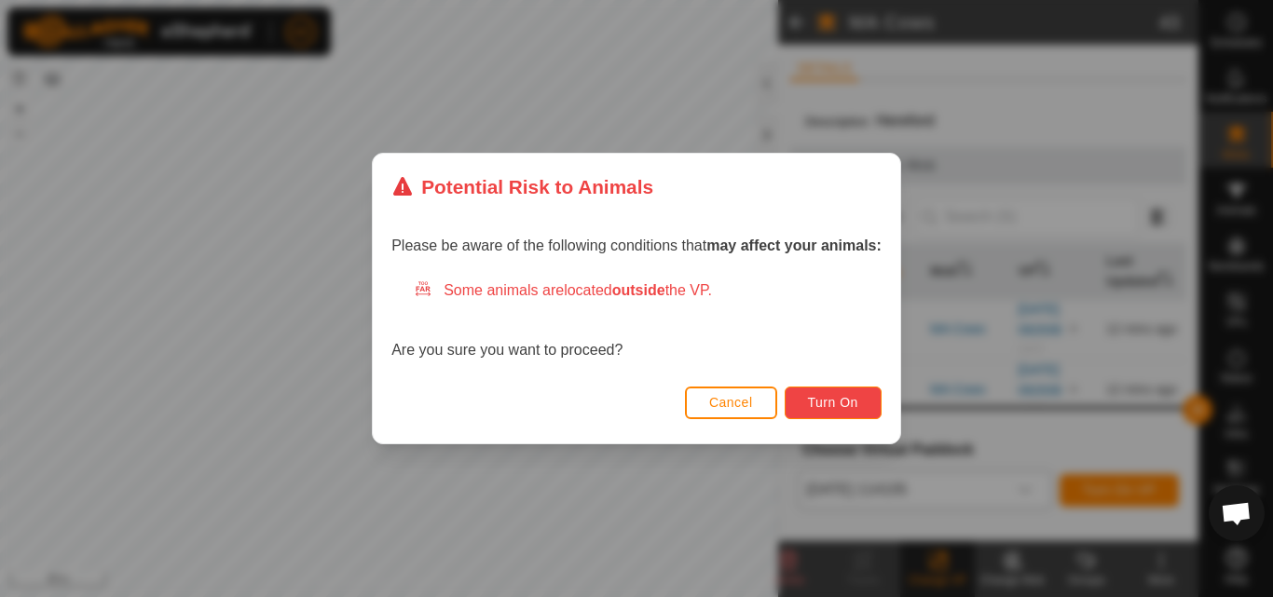
click at [831, 403] on span "Turn On" at bounding box center [833, 402] width 50 height 15
